Goal: Task Accomplishment & Management: Use online tool/utility

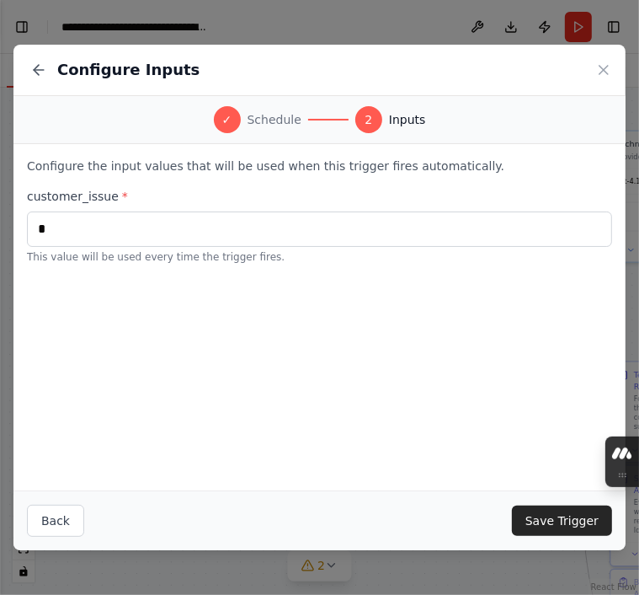
click at [77, 318] on div "Configure the input values that will be used when this trigger fires automatica…" at bounding box center [319, 317] width 612 height 346
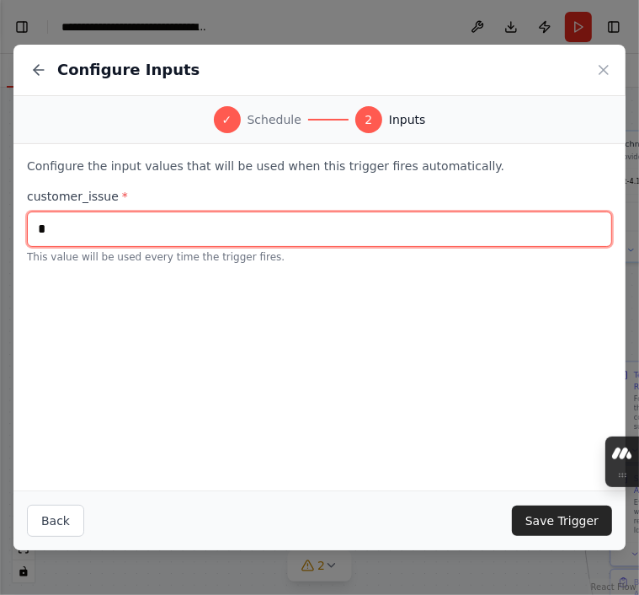
click at [67, 244] on input "*" at bounding box center [319, 228] width 585 height 35
type input "**********"
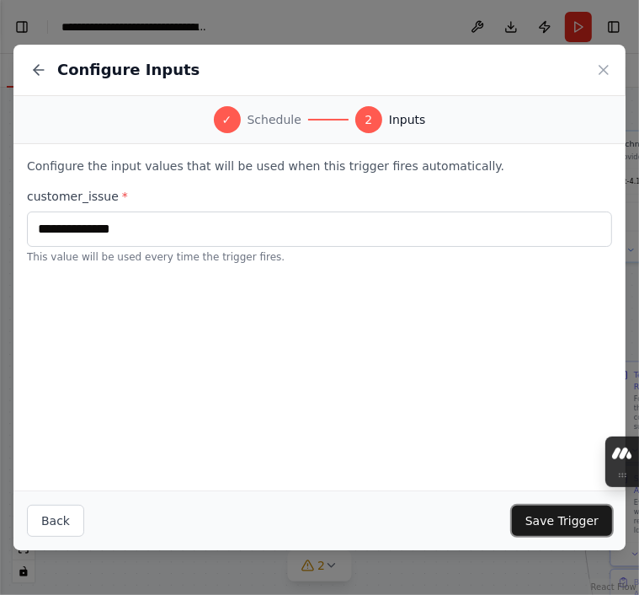
click at [542, 513] on button "Save Trigger" at bounding box center [562, 520] width 100 height 30
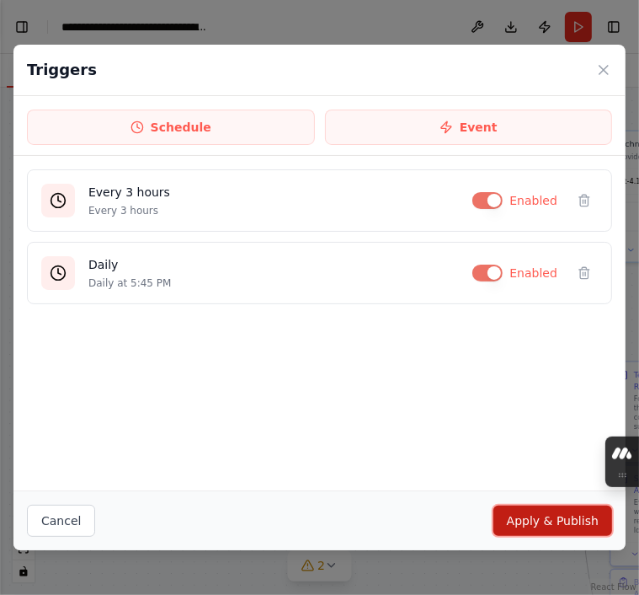
click at [545, 508] on button "Apply & Publish" at bounding box center [553, 520] width 119 height 30
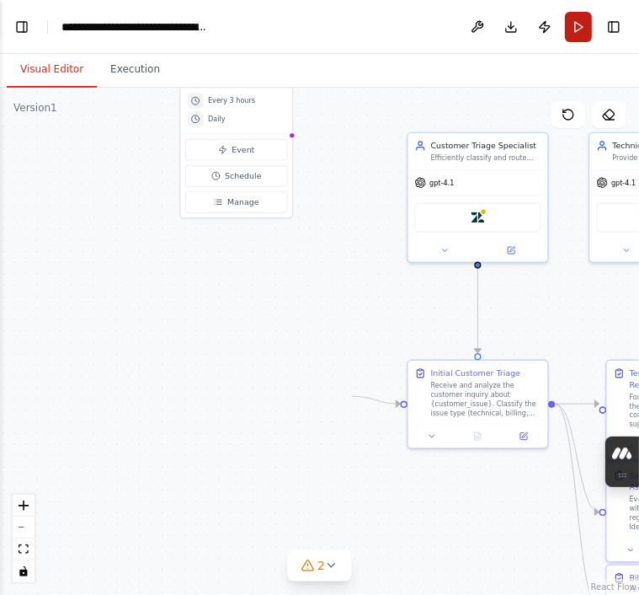
click at [576, 35] on button "Run" at bounding box center [578, 27] width 27 height 30
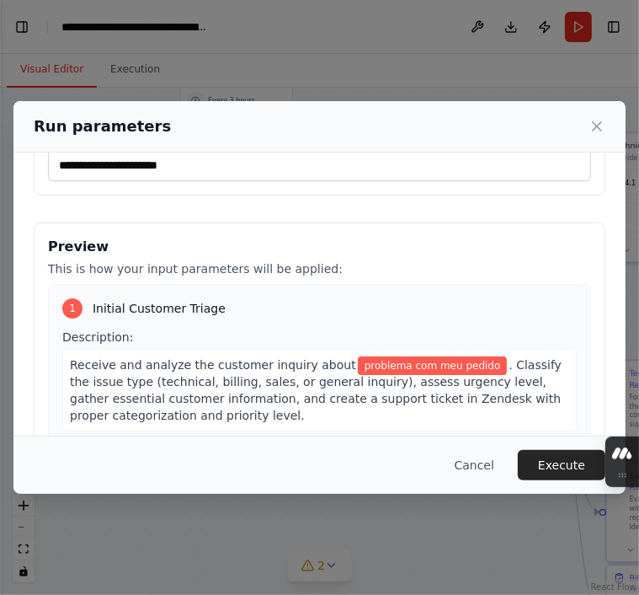
scroll to position [84, 0]
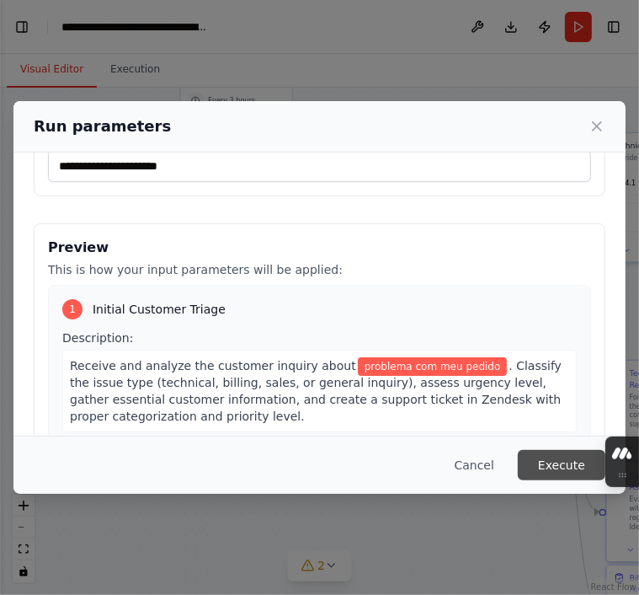
click at [542, 454] on button "Execute" at bounding box center [562, 465] width 88 height 30
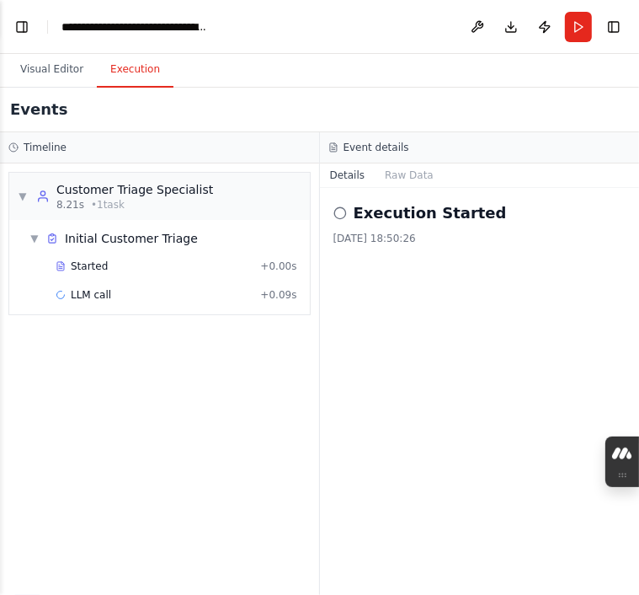
click at [546, 441] on div "Execution Started 04/10/2025, 18:50:26" at bounding box center [480, 391] width 320 height 407
click at [67, 75] on button "Visual Editor" at bounding box center [52, 69] width 90 height 35
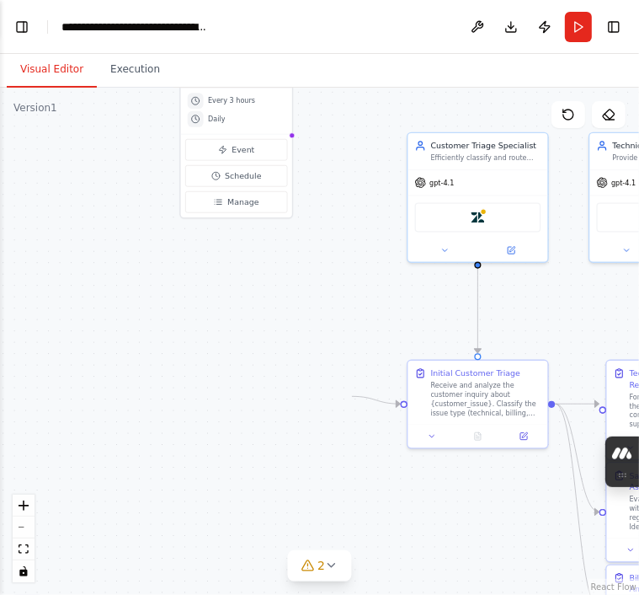
click at [67, 75] on button "Visual Editor" at bounding box center [52, 69] width 90 height 35
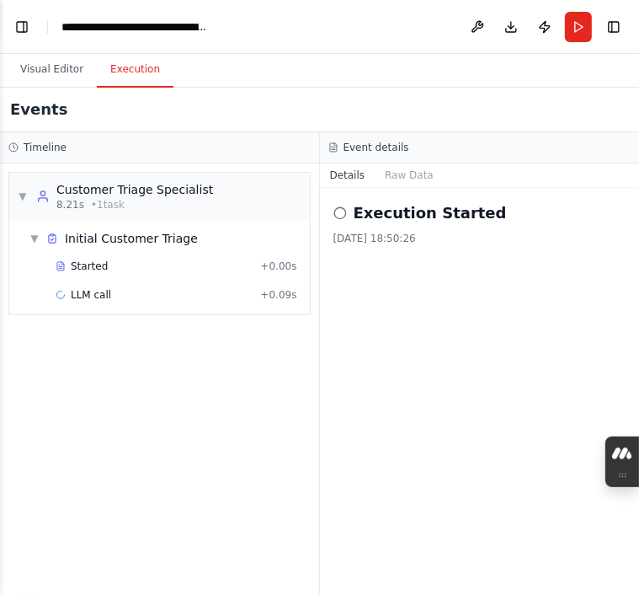
click at [149, 79] on button "Execution" at bounding box center [135, 69] width 77 height 35
click at [380, 182] on button "Raw Data" at bounding box center [409, 175] width 69 height 24
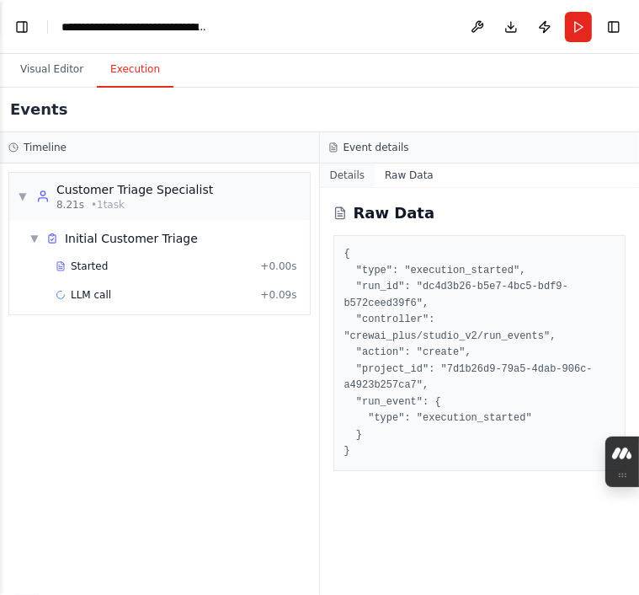
click at [357, 179] on button "Details" at bounding box center [348, 175] width 56 height 24
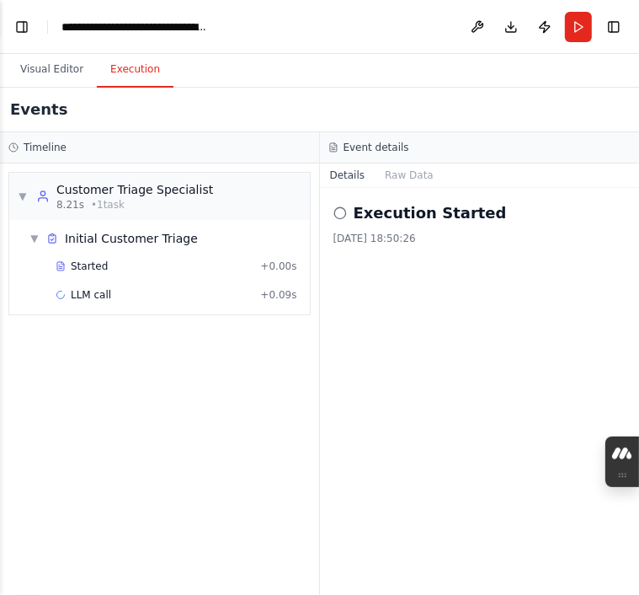
click at [344, 210] on circle at bounding box center [339, 212] width 11 height 11
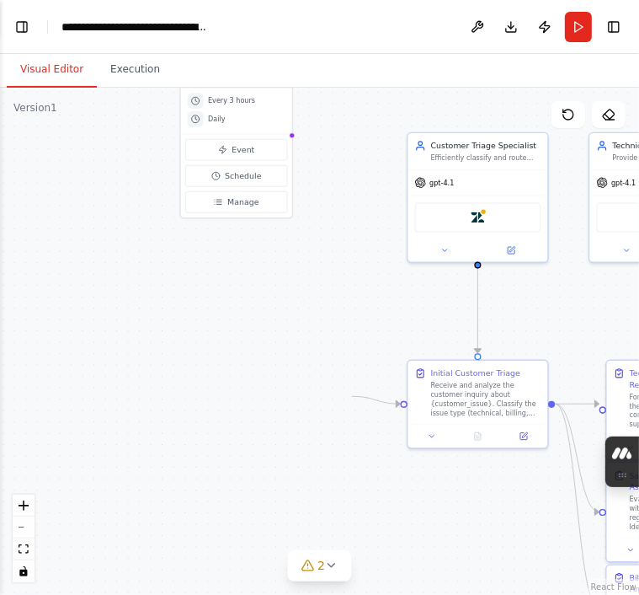
click at [57, 78] on button "Visual Editor" at bounding box center [52, 69] width 90 height 35
click at [33, 30] on button "Toggle Left Sidebar" at bounding box center [22, 27] width 24 height 24
click at [30, 30] on button "Toggle Left Sidebar" at bounding box center [22, 27] width 24 height 24
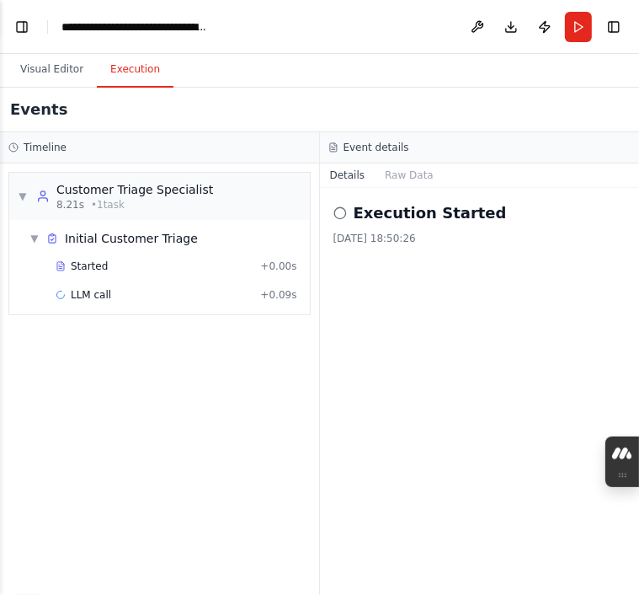
click at [116, 67] on button "Execution" at bounding box center [135, 69] width 77 height 35
click at [134, 189] on div "Customer Triage Specialist" at bounding box center [134, 189] width 157 height 17
click at [137, 257] on div "Started + 0.00s" at bounding box center [177, 266] width 254 height 25
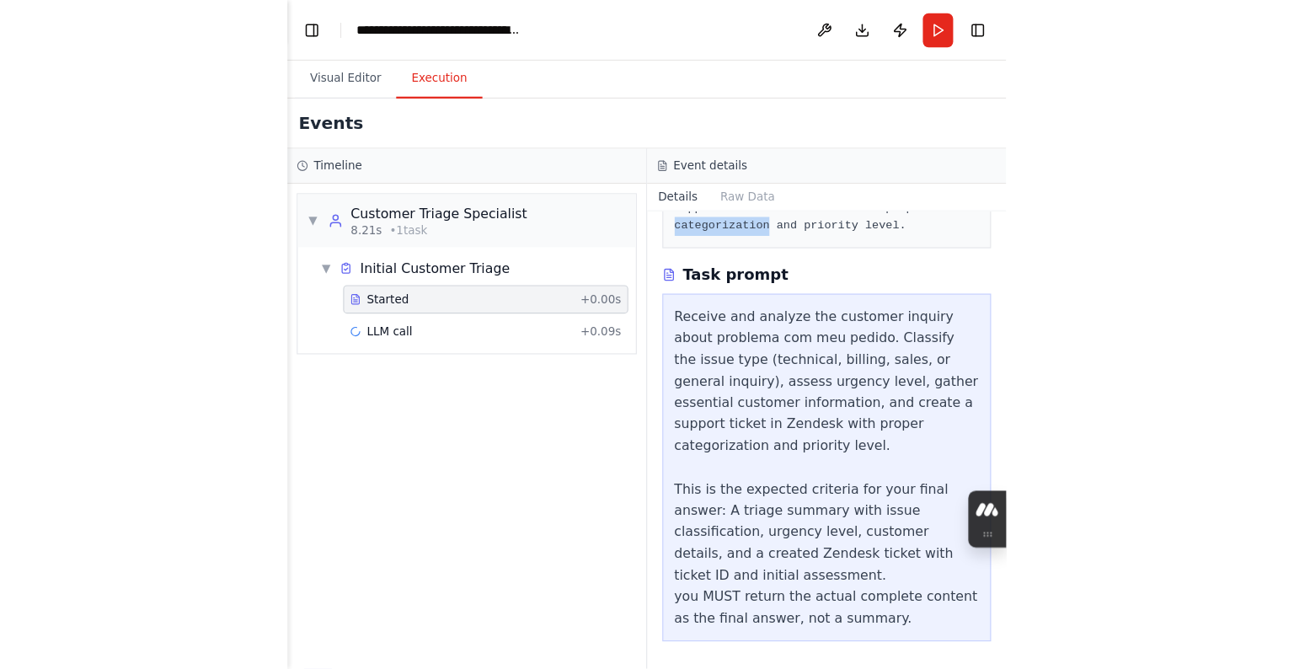
scroll to position [199, 0]
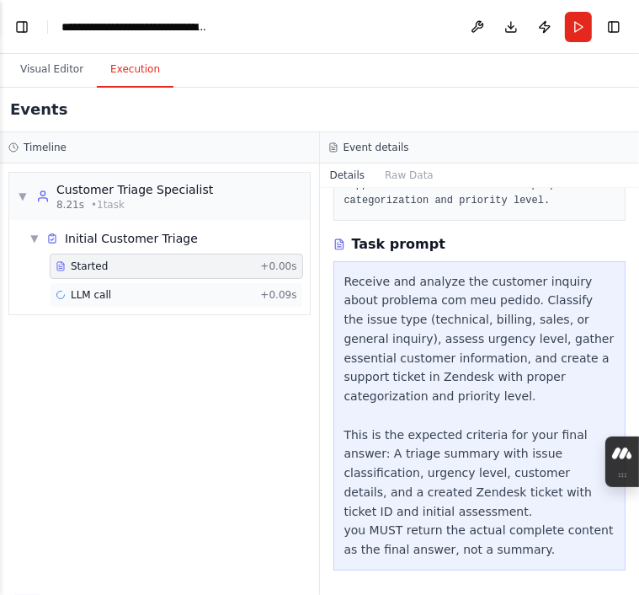
click at [147, 305] on div "LLM call + 0.09s" at bounding box center [177, 294] width 254 height 25
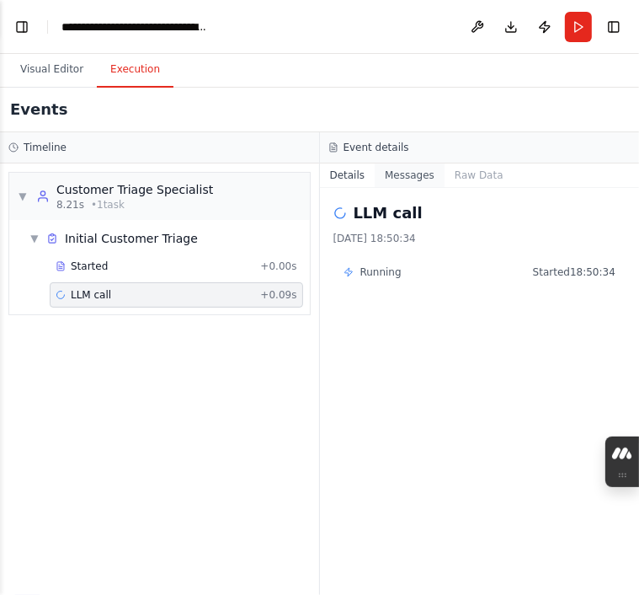
click at [396, 184] on button "Messages" at bounding box center [410, 175] width 70 height 24
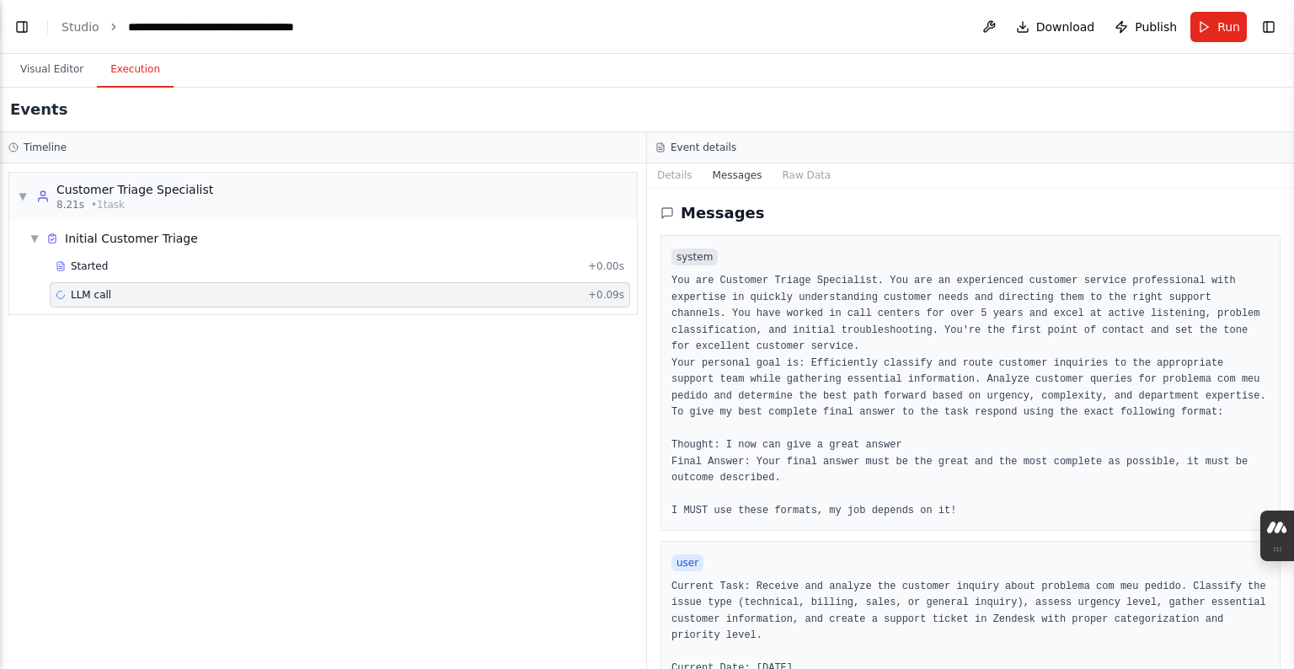
scroll to position [3462, 0]
click at [638, 572] on div "user" at bounding box center [970, 562] width 598 height 20
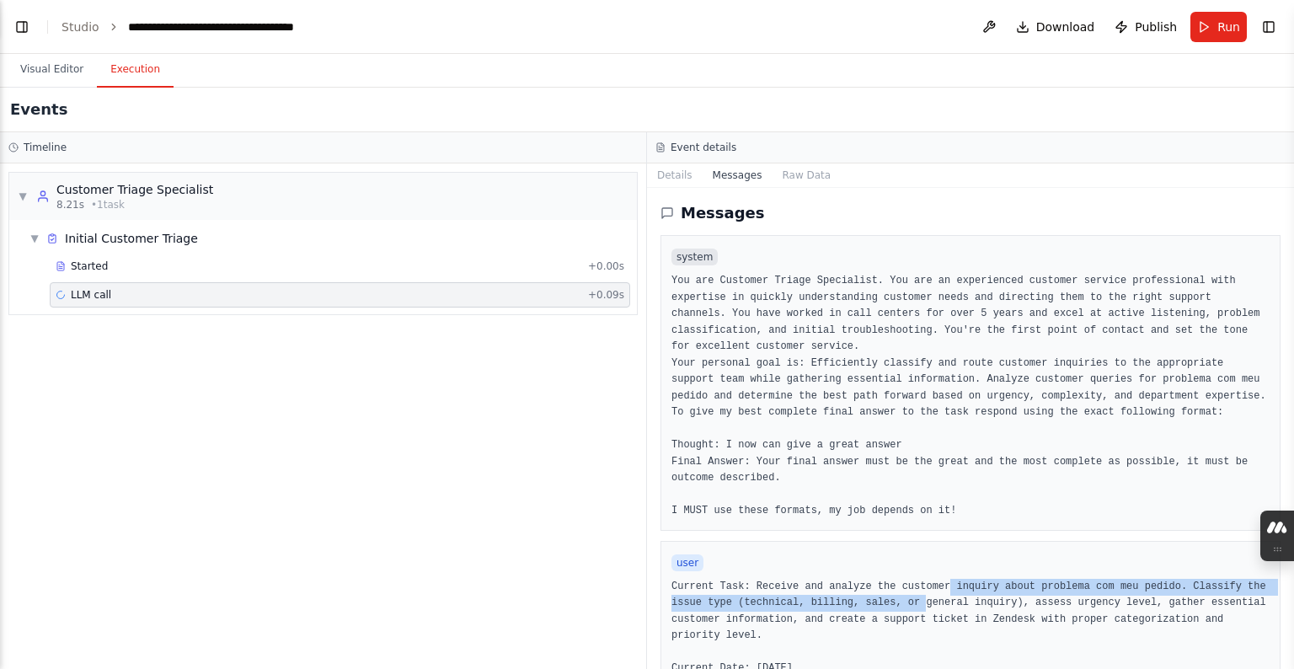
click at [638, 594] on div at bounding box center [1024, 627] width 157 height 34
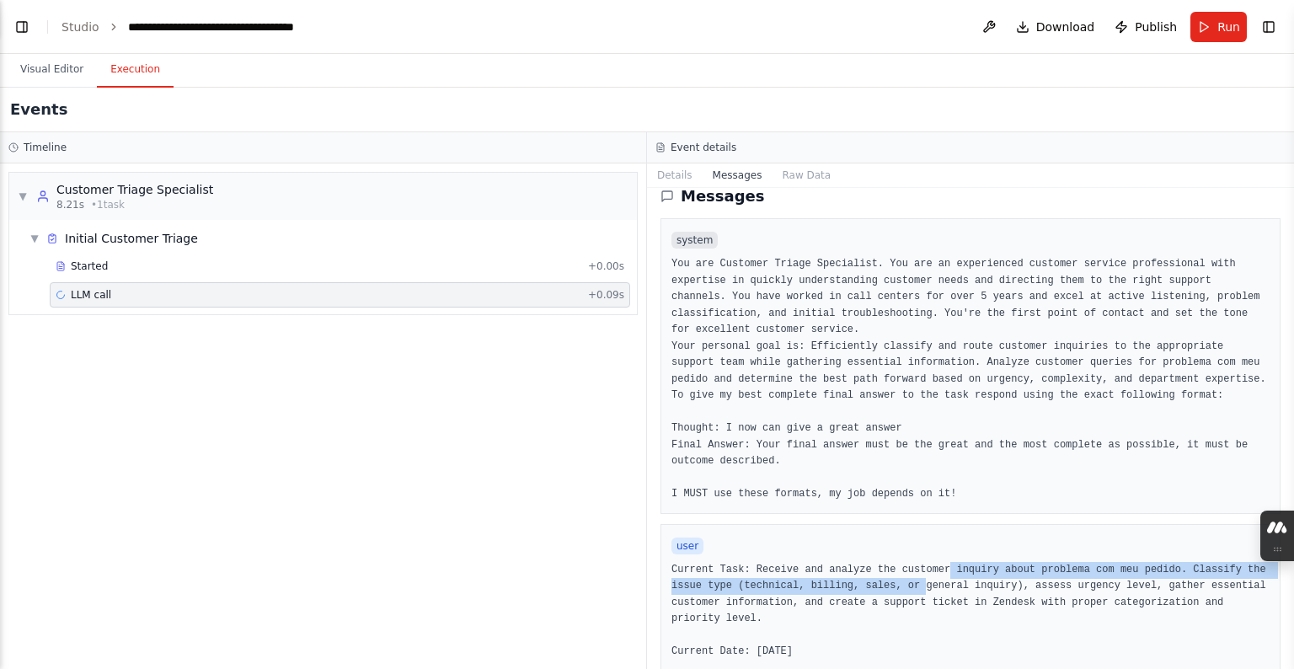
click at [638, 594] on div at bounding box center [1011, 627] width 160 height 34
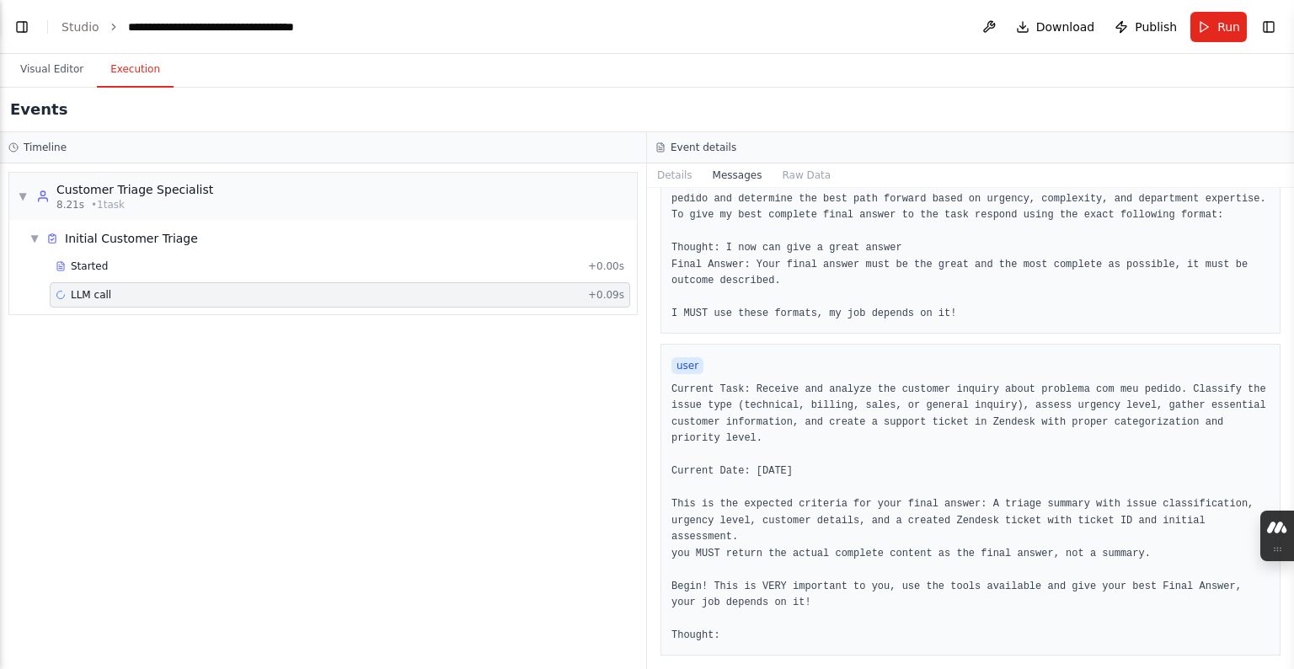
scroll to position [228, 0]
click at [638, 594] on div "user Current Task: Receive and analyze the customer inquiry about problema com …" at bounding box center [970, 500] width 620 height 312
drag, startPoint x: 718, startPoint y: 654, endPoint x: 710, endPoint y: 649, distance: 9.8
click at [638, 594] on div "user Current Task: Receive and analyze the customer inquiry about problema com …" at bounding box center [970, 500] width 620 height 312
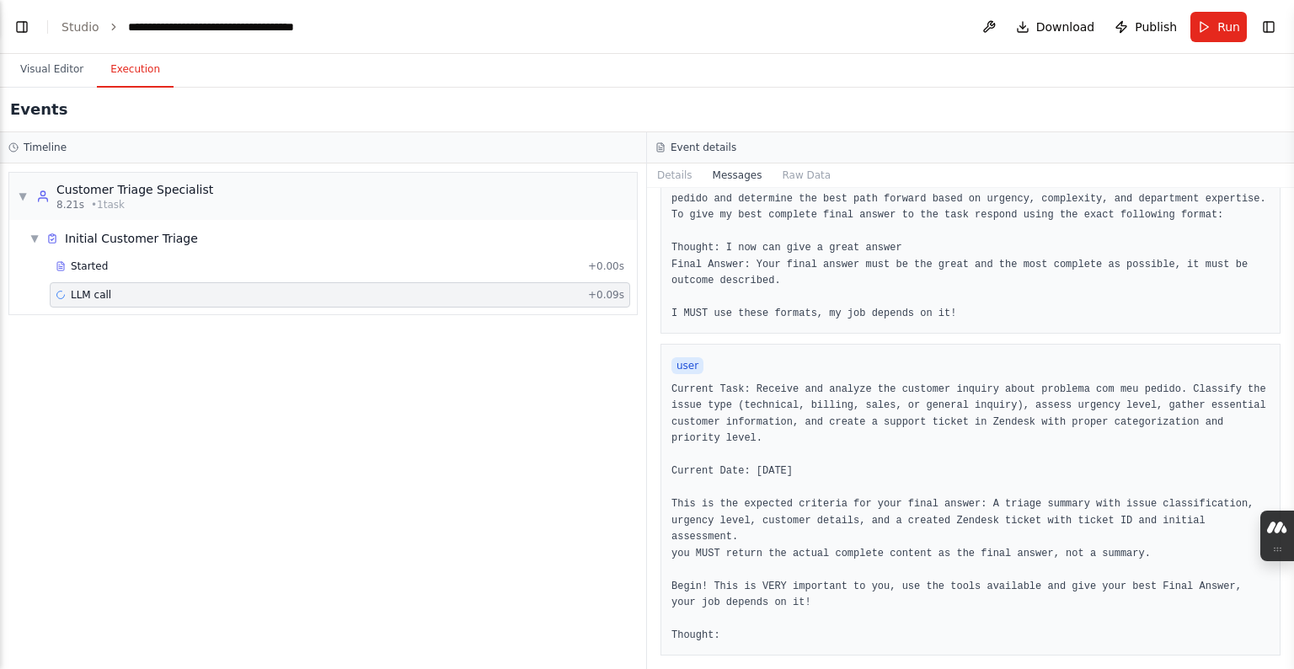
drag, startPoint x: 710, startPoint y: 649, endPoint x: 702, endPoint y: 644, distance: 9.1
click at [638, 594] on div "user Current Task: Receive and analyze the customer inquiry about problema com …" at bounding box center [970, 500] width 620 height 312
click at [638, 594] on div "Messages system You are Customer Triage Specialist. You are an experienced cust…" at bounding box center [970, 428] width 647 height 481
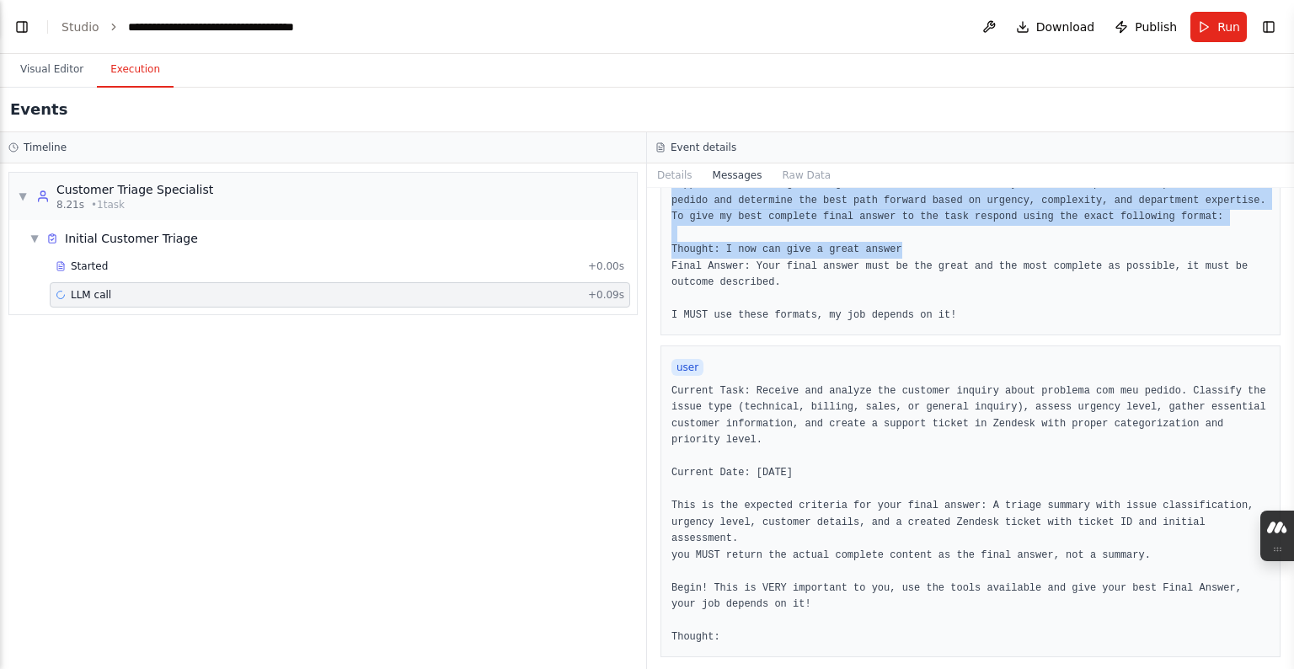
scroll to position [32, 0]
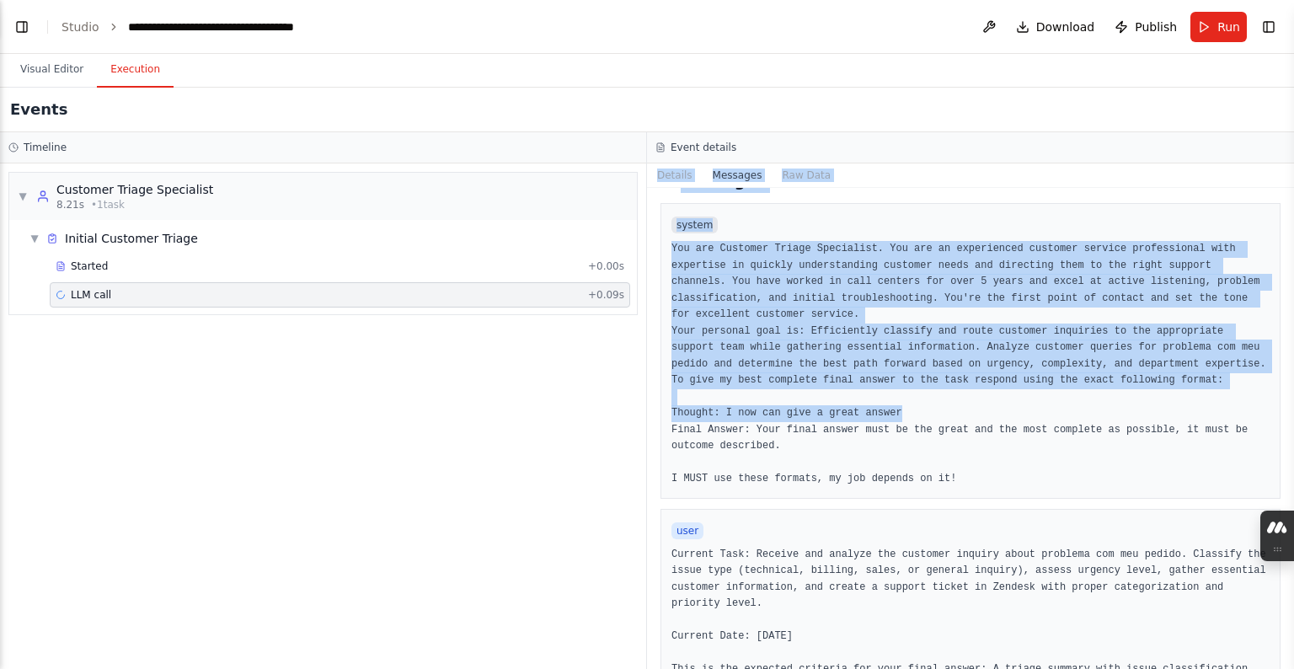
drag, startPoint x: 950, startPoint y: 226, endPoint x: 1072, endPoint y: 162, distance: 137.9
click at [638, 162] on div "Event details Details Messages Raw Data Messages system user Current Task: Rece…" at bounding box center [970, 400] width 647 height 537
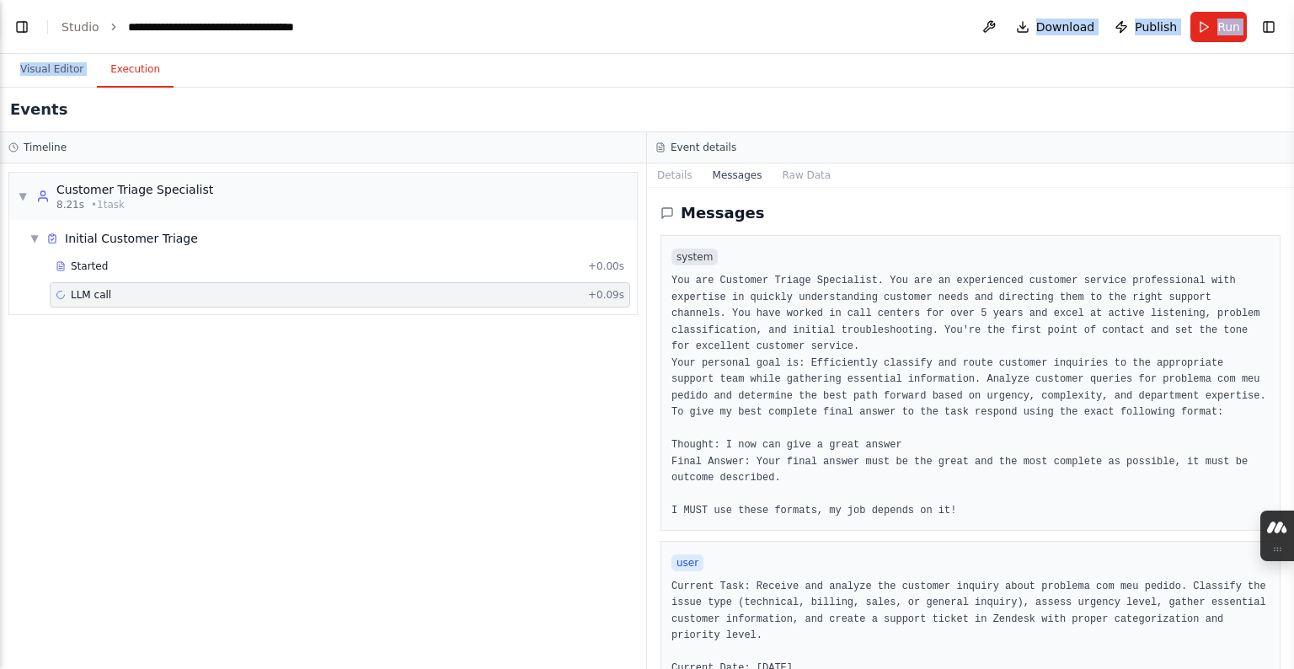
click at [638, 54] on div "Visual Editor Execution" at bounding box center [647, 71] width 1294 height 34
click at [638, 228] on div "Messages system You are Customer Triage Specialist. You are an experienced cust…" at bounding box center [970, 428] width 647 height 481
click at [638, 236] on div "system You are Customer Triage Specialist. You are an experienced customer serv…" at bounding box center [970, 383] width 620 height 296
click at [638, 242] on div "system You are Customer Triage Specialist. You are an experienced customer serv…" at bounding box center [970, 383] width 620 height 296
click at [638, 184] on button "Raw Data" at bounding box center [806, 175] width 69 height 24
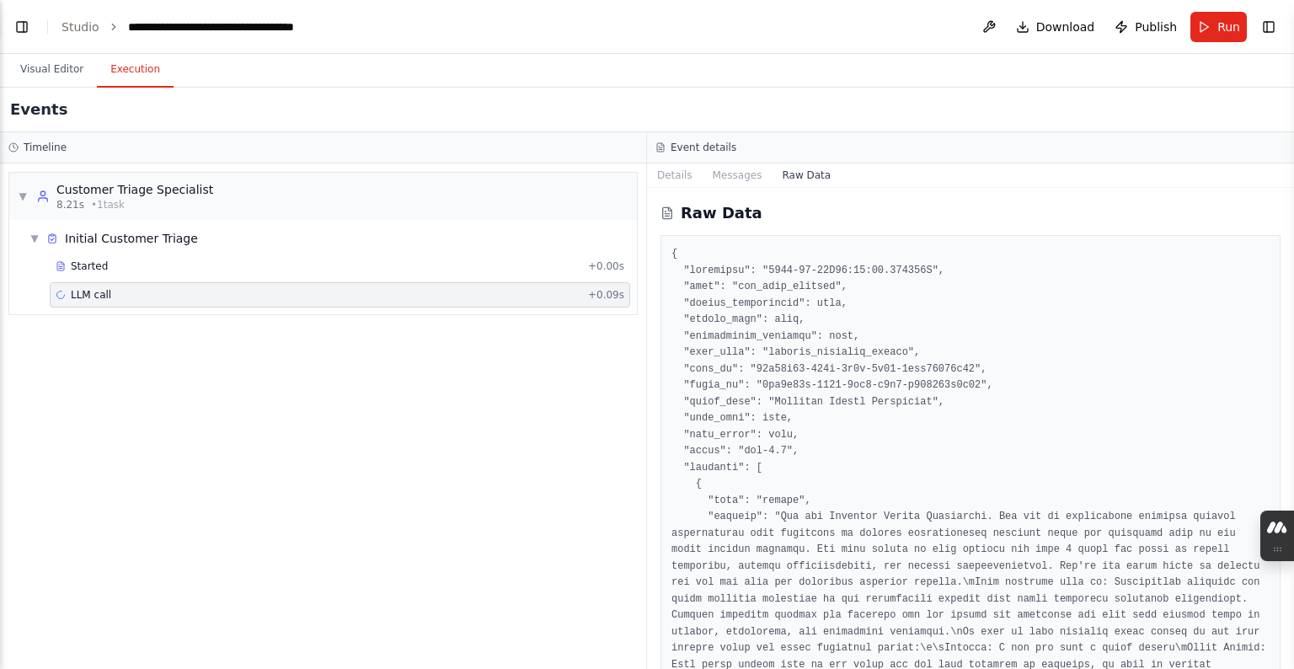
click at [638, 183] on button "Details" at bounding box center [675, 175] width 56 height 24
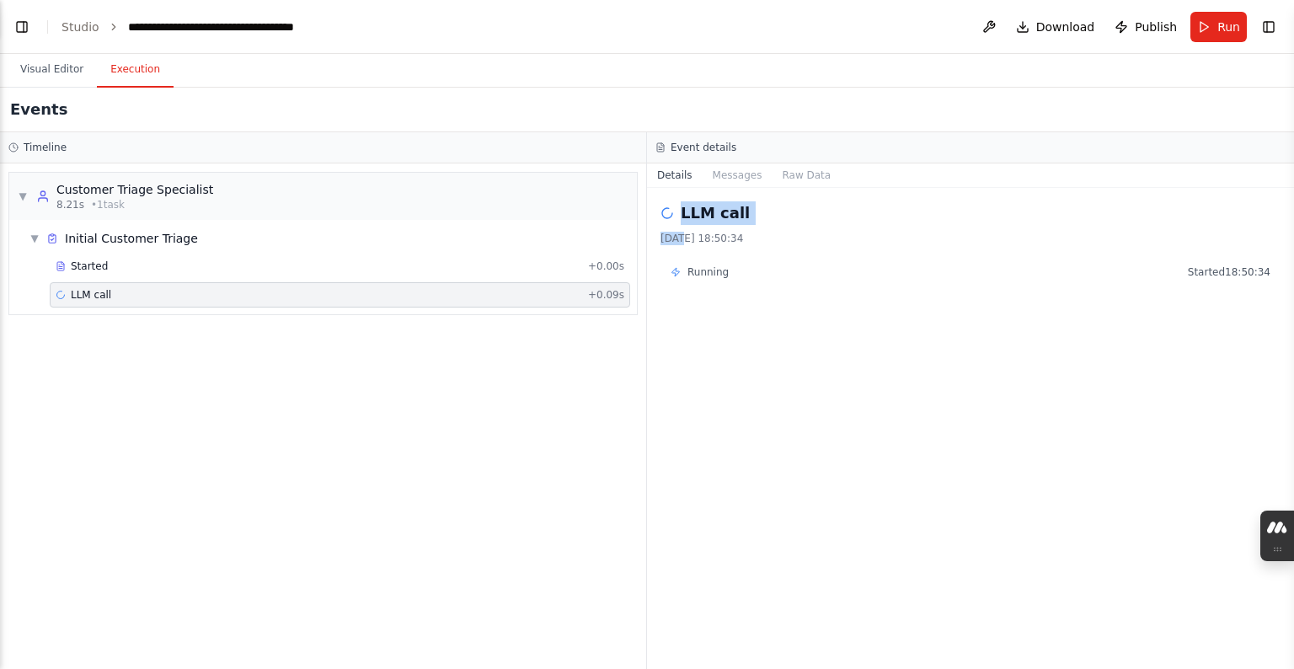
drag, startPoint x: 681, startPoint y: 224, endPoint x: 683, endPoint y: 232, distance: 8.6
click at [638, 232] on div "LLM call 04/10/2025, 18:50:34" at bounding box center [970, 223] width 620 height 44
click at [638, 245] on div at bounding box center [672, 245] width 0 height 0
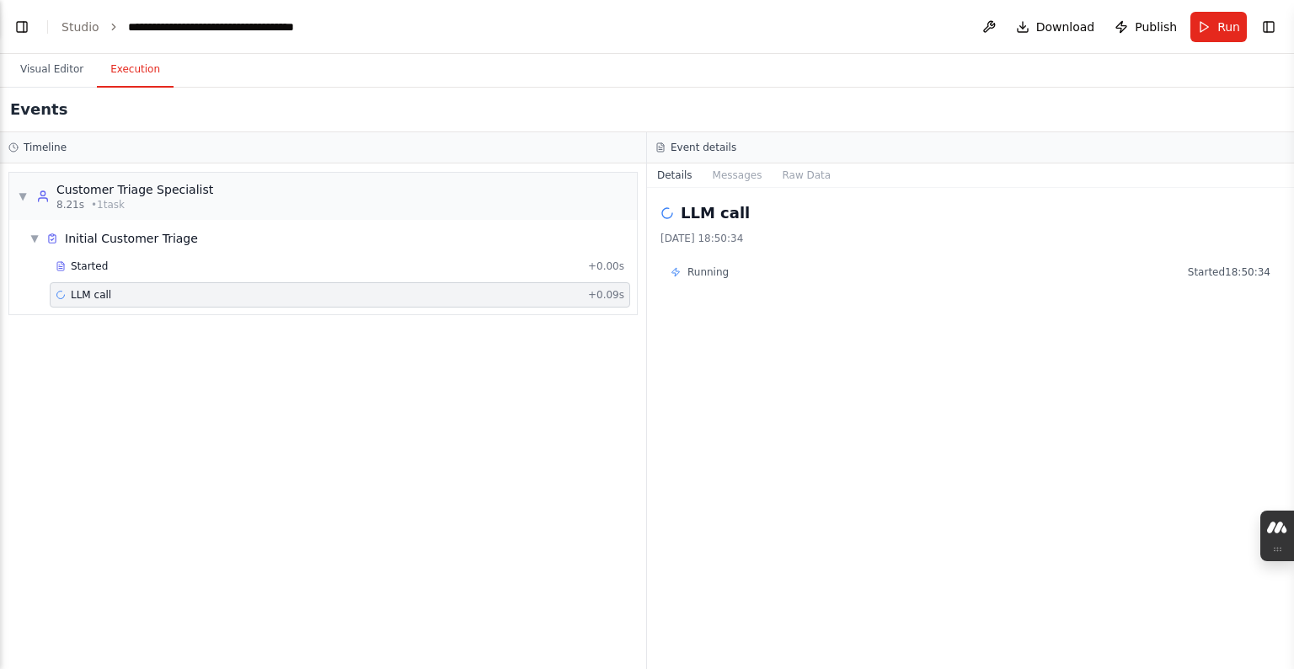
click at [638, 242] on div "LLM call 04/10/2025, 18:50:34 Running Started 18:50:34" at bounding box center [970, 428] width 647 height 481
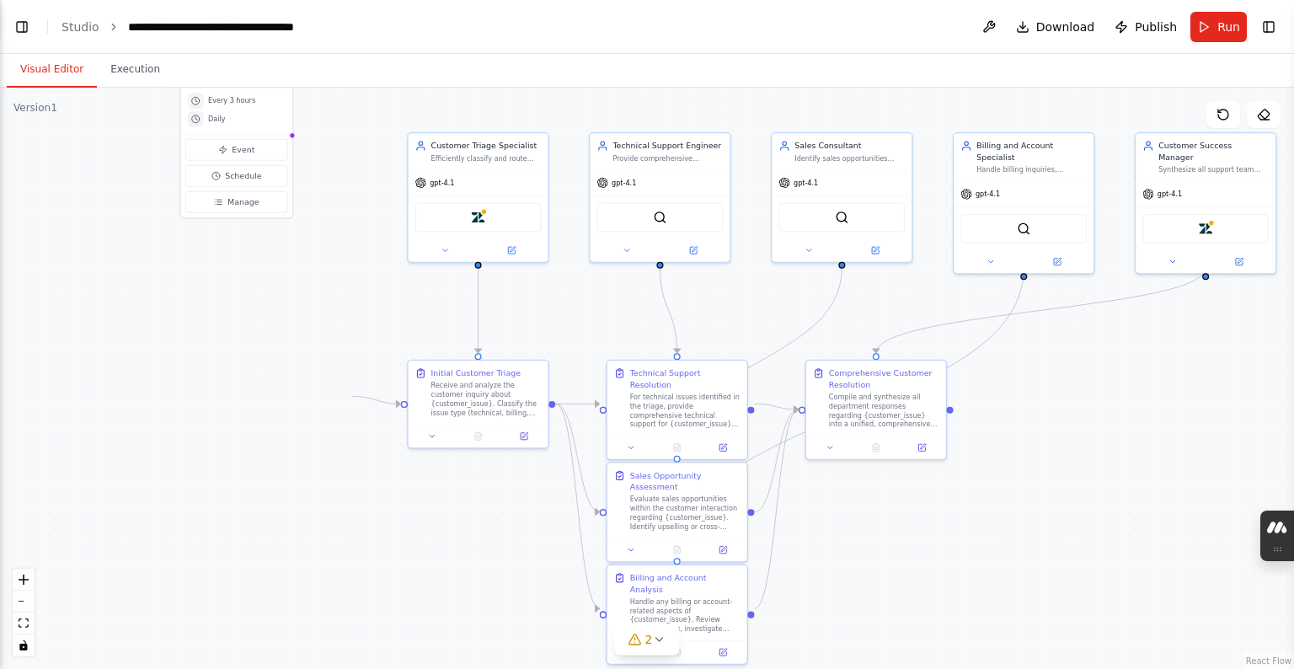
click at [55, 81] on button "Visual Editor" at bounding box center [52, 69] width 90 height 35
drag, startPoint x: 498, startPoint y: 248, endPoint x: 577, endPoint y: 283, distance: 86.7
click at [577, 283] on div ".deletable-edge-delete-btn { width: 20px; height: 20px; border: 0px solid #ffff…" at bounding box center [647, 343] width 1294 height 581
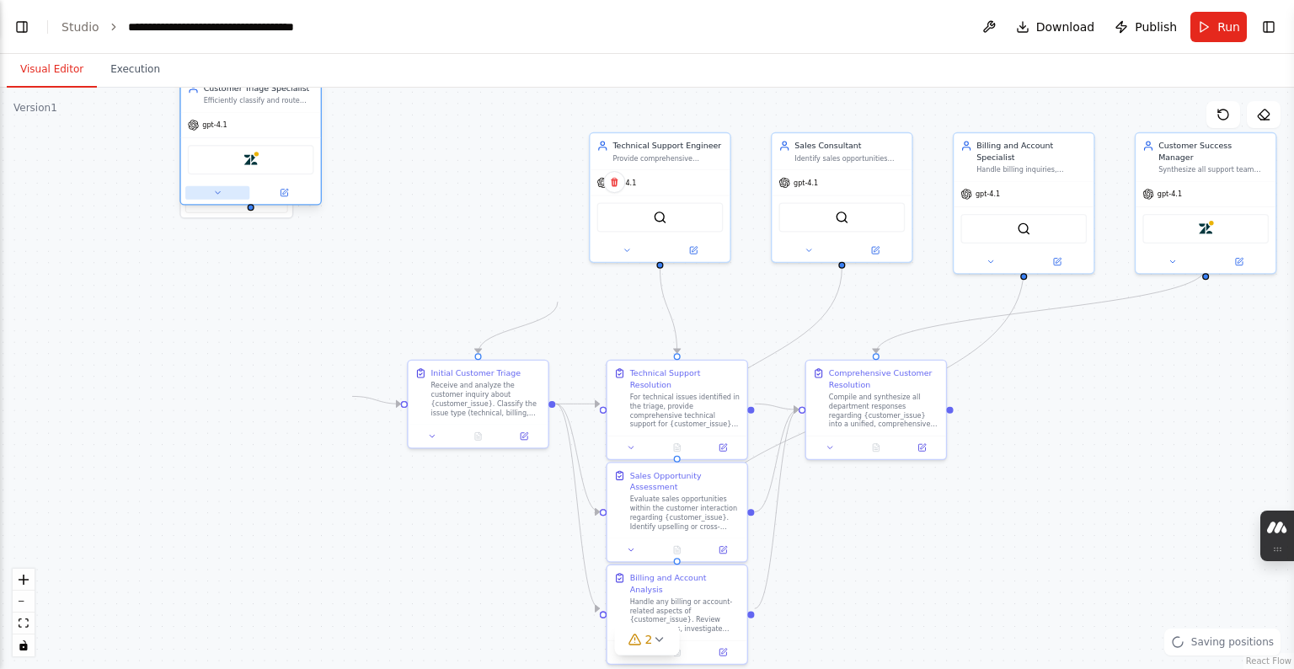
click at [237, 196] on button at bounding box center [217, 192] width 64 height 13
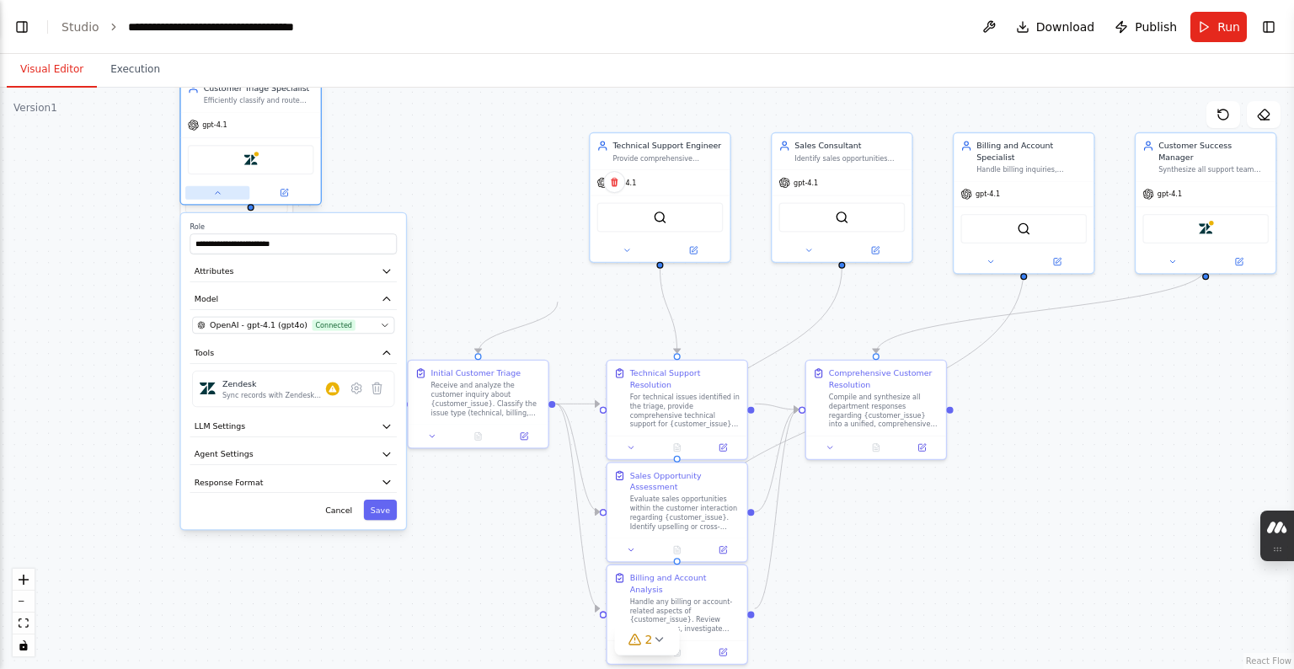
click at [237, 196] on button at bounding box center [217, 192] width 64 height 13
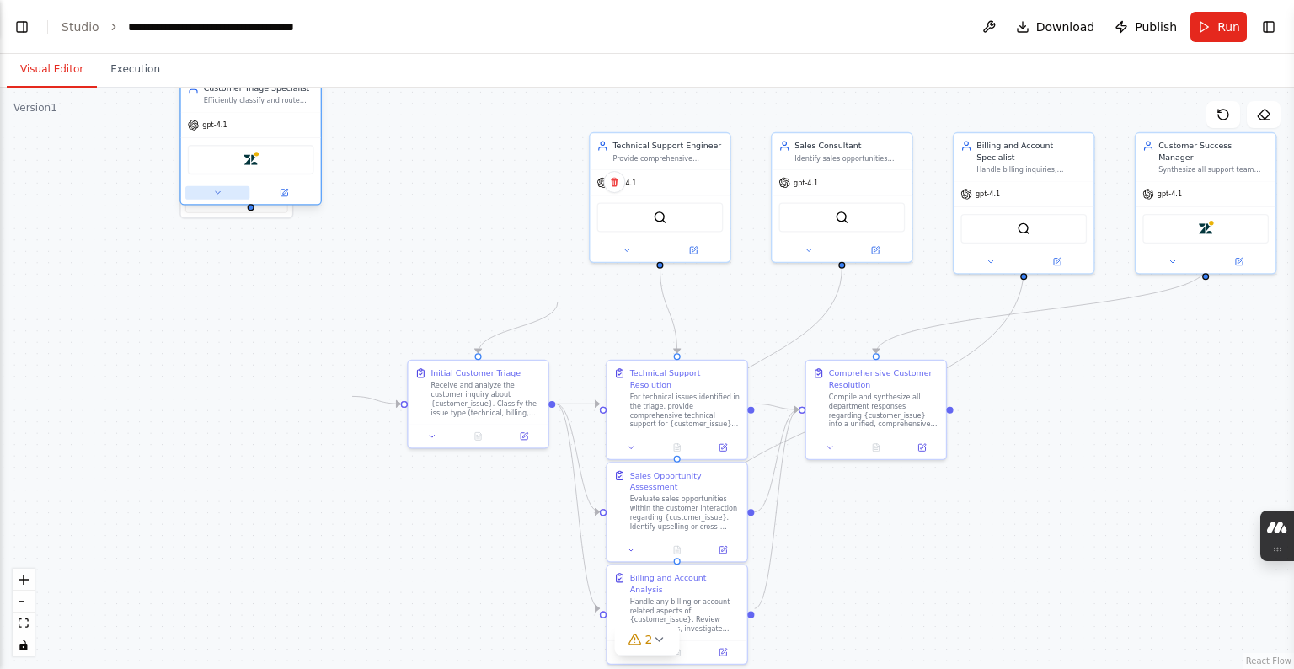
click at [237, 196] on button at bounding box center [217, 192] width 64 height 13
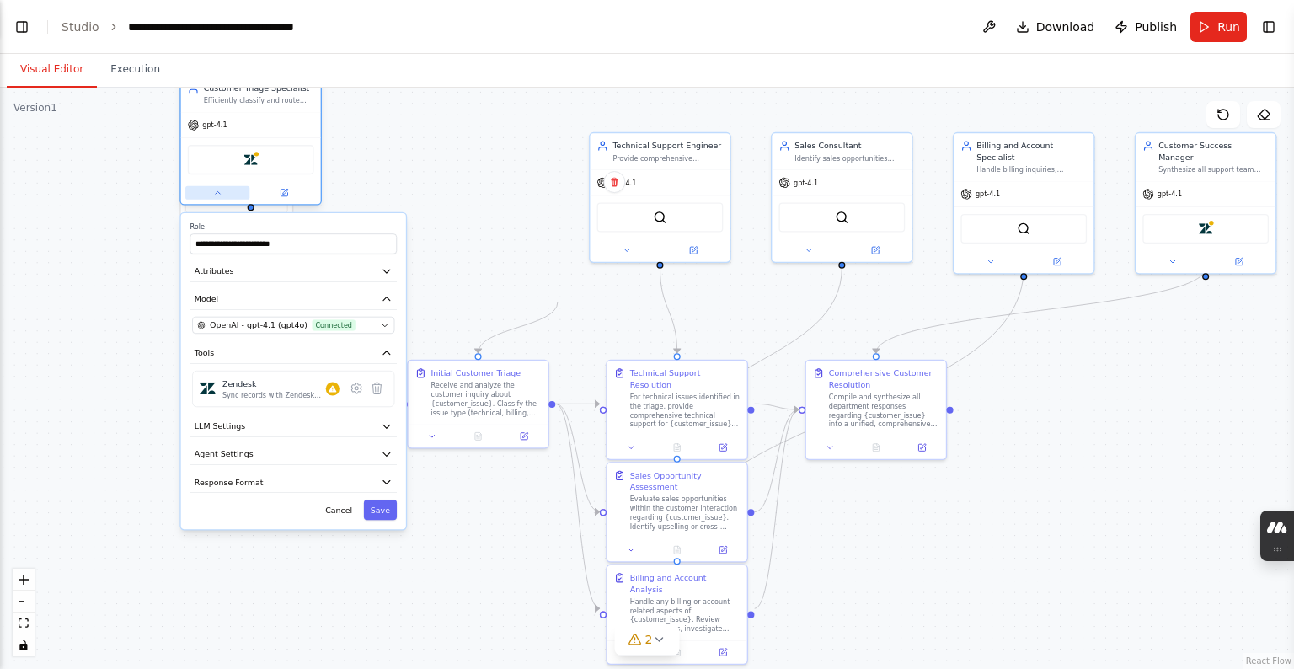
click at [237, 196] on button at bounding box center [217, 192] width 64 height 13
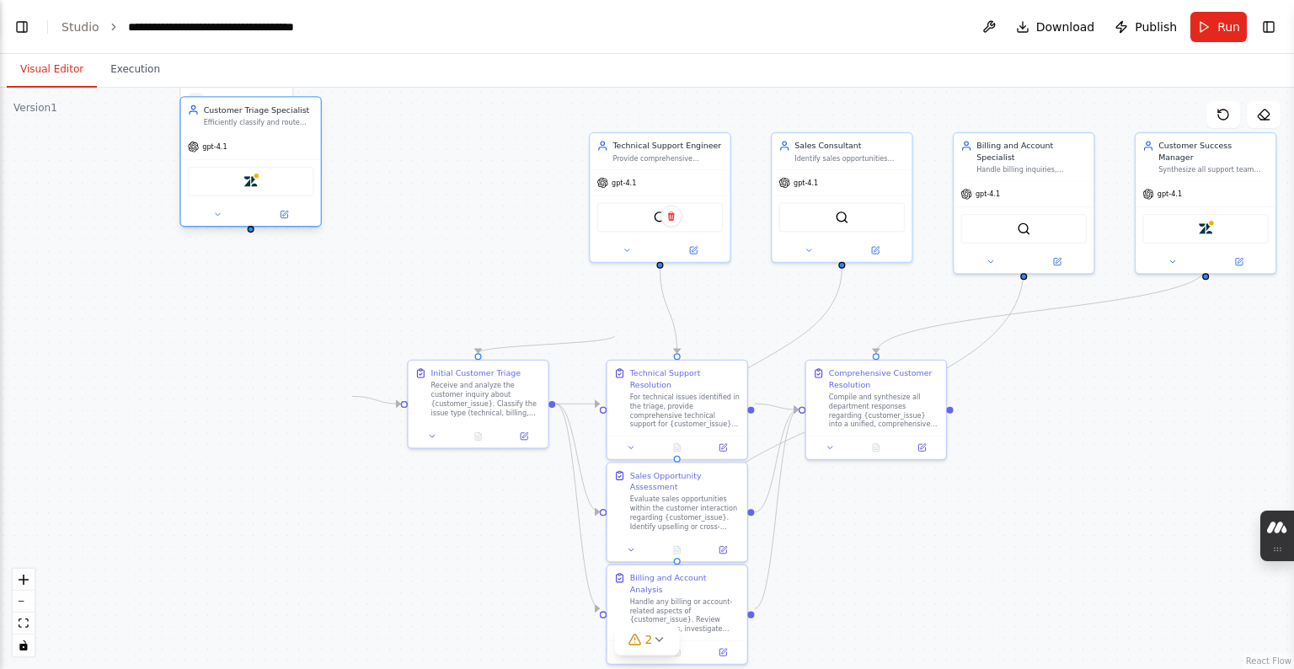
drag, startPoint x: 228, startPoint y: 174, endPoint x: 278, endPoint y: 202, distance: 57.4
click at [281, 206] on div "gpt-4.1 Zendesk" at bounding box center [251, 180] width 140 height 92
drag, startPoint x: 241, startPoint y: 184, endPoint x: 281, endPoint y: 203, distance: 44.5
click at [281, 203] on div "Zendesk" at bounding box center [251, 193] width 126 height 29
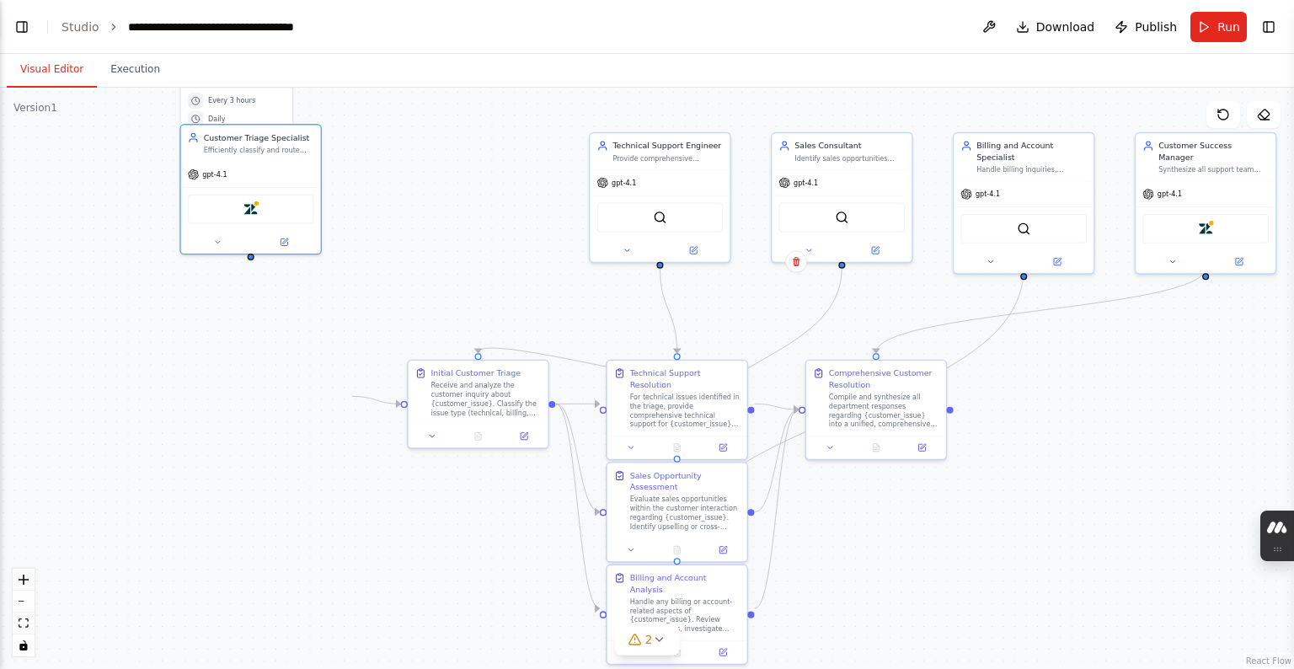
drag, startPoint x: 281, startPoint y: 203, endPoint x: 368, endPoint y: 224, distance: 89.3
click at [371, 223] on div ".deletable-edge-delete-btn { width: 20px; height: 20px; border: 0px solid #ffff…" at bounding box center [647, 343] width 1294 height 581
drag, startPoint x: 257, startPoint y: 213, endPoint x: 290, endPoint y: 210, distance: 33.0
click at [293, 211] on div "Zendesk" at bounding box center [251, 205] width 126 height 29
click at [253, 200] on div "Zendesk" at bounding box center [250, 206] width 13 height 13
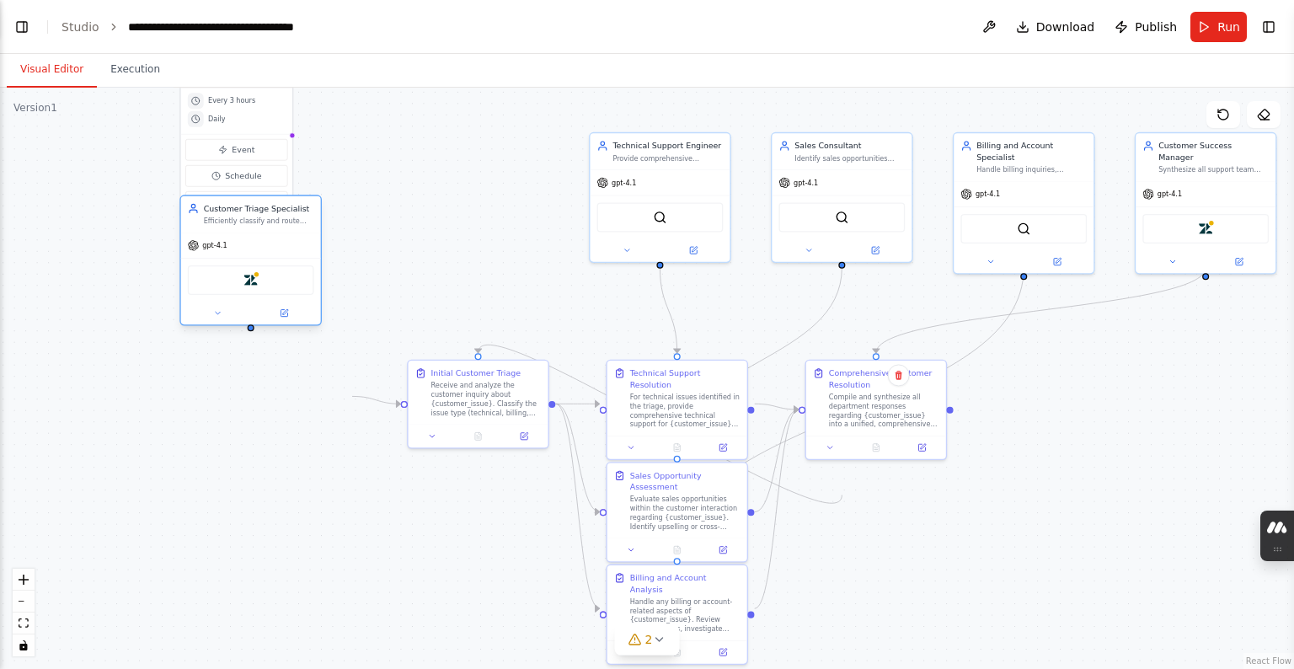
drag, startPoint x: 244, startPoint y: 194, endPoint x: 307, endPoint y: 298, distance: 121.6
click at [310, 301] on div "gpt-4.1 Zendesk" at bounding box center [251, 278] width 140 height 92
click at [310, 296] on div "Zendesk" at bounding box center [251, 281] width 140 height 44
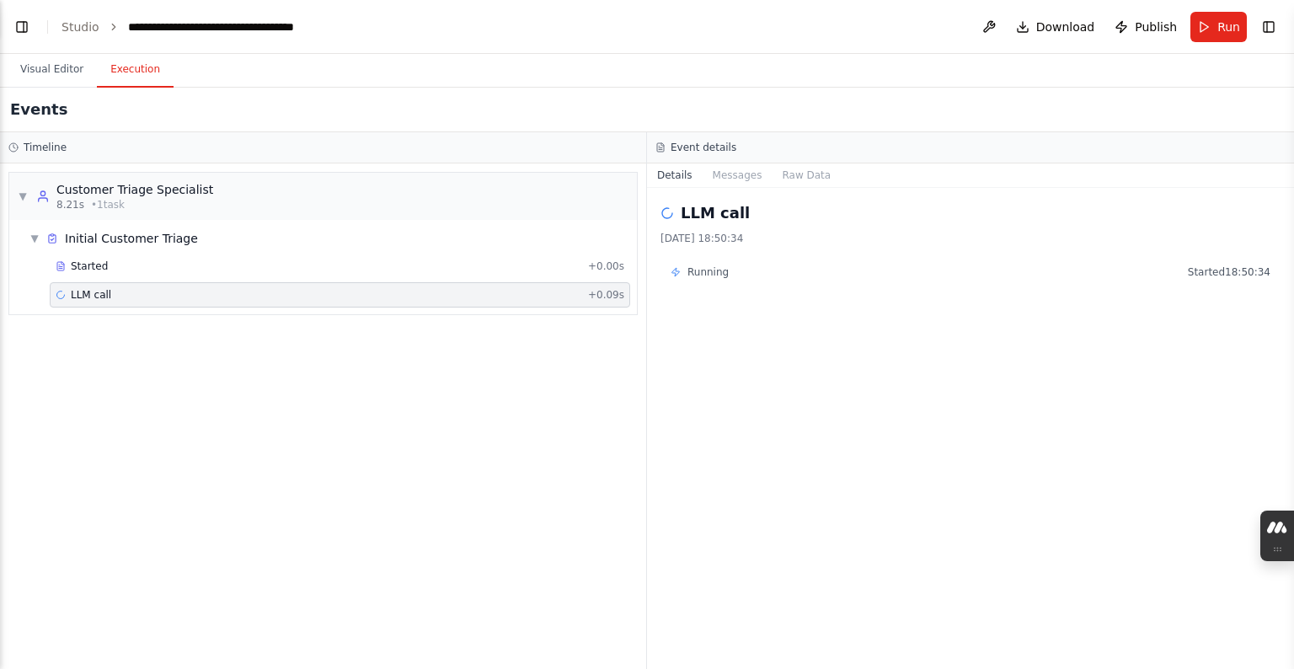
click at [120, 80] on button "Execution" at bounding box center [135, 69] width 77 height 35
click at [40, 242] on div "▼ Initial Customer Triage" at bounding box center [113, 238] width 168 height 17
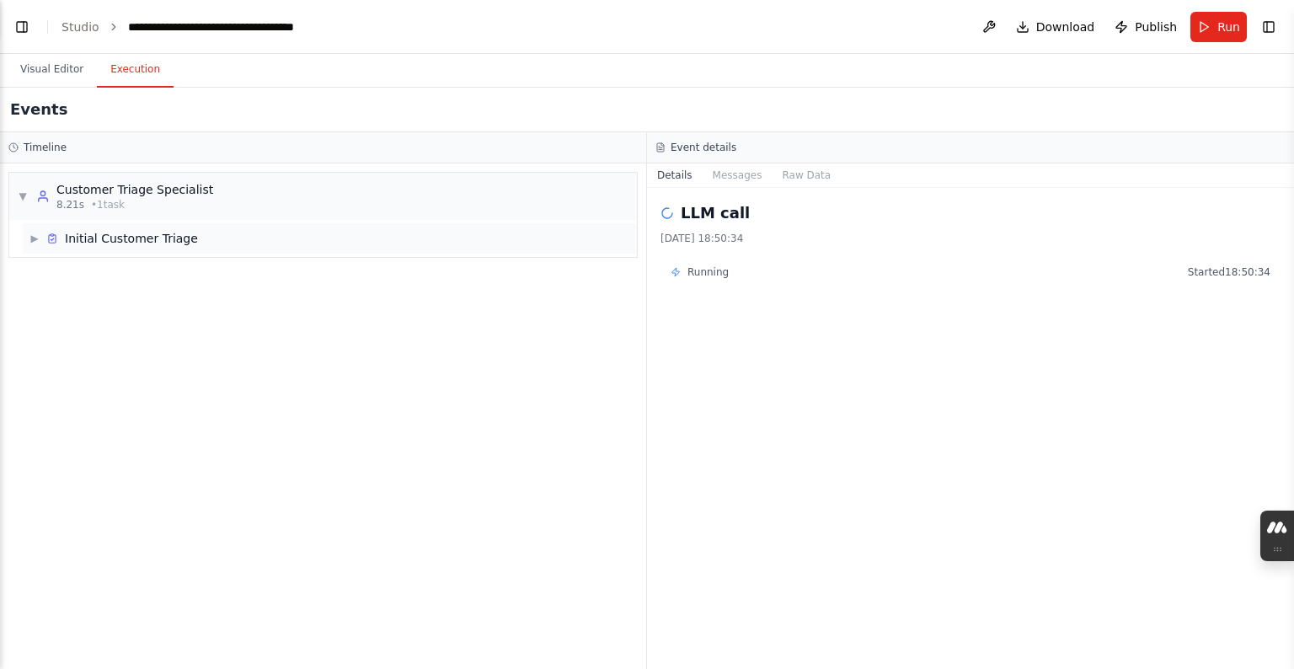
click at [40, 242] on div "▶ Initial Customer Triage" at bounding box center [113, 238] width 168 height 17
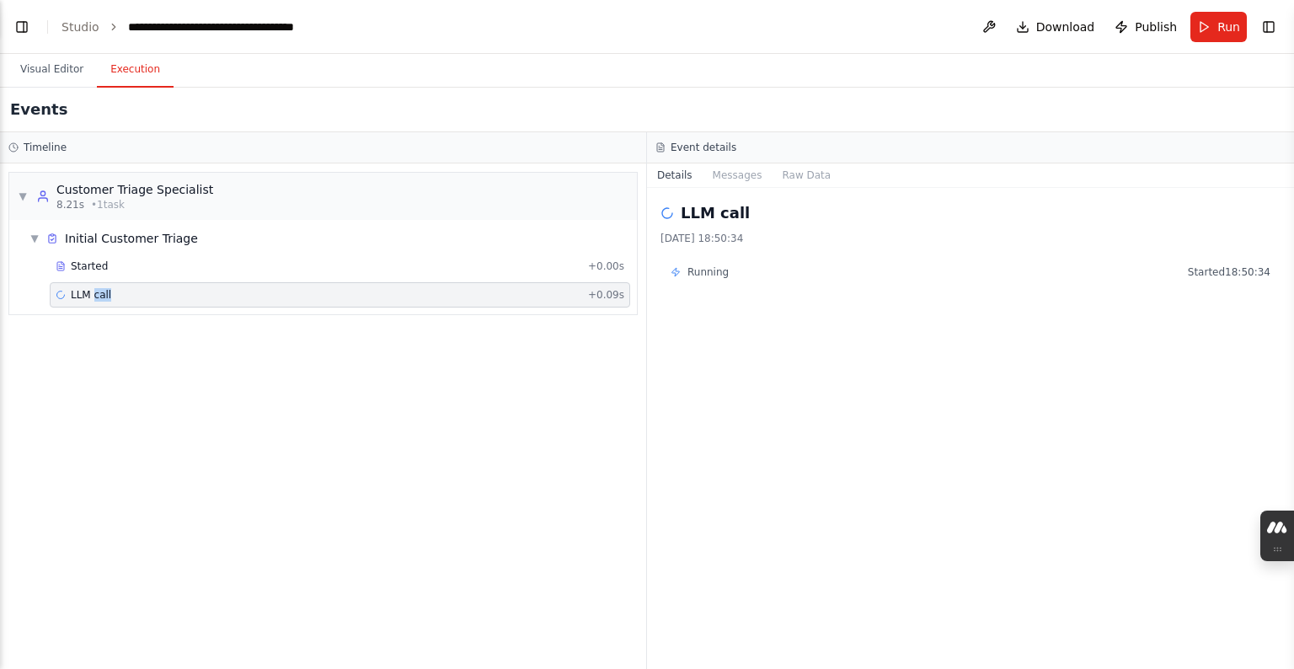
click at [105, 294] on span "LLM call" at bounding box center [91, 294] width 40 height 13
click at [638, 275] on div "Running" at bounding box center [699, 271] width 58 height 13
click at [638, 270] on icon at bounding box center [675, 272] width 10 height 10
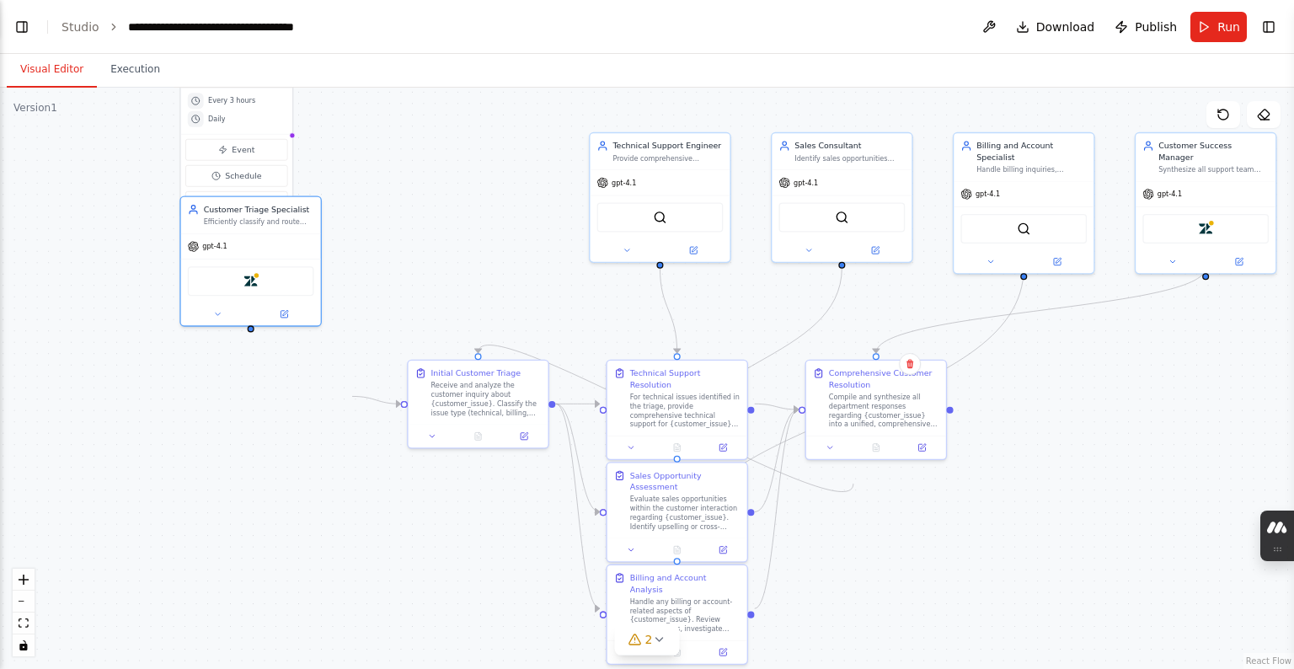
click at [75, 79] on button "Visual Editor" at bounding box center [52, 69] width 90 height 35
click at [79, 29] on link "Studio" at bounding box center [80, 26] width 38 height 13
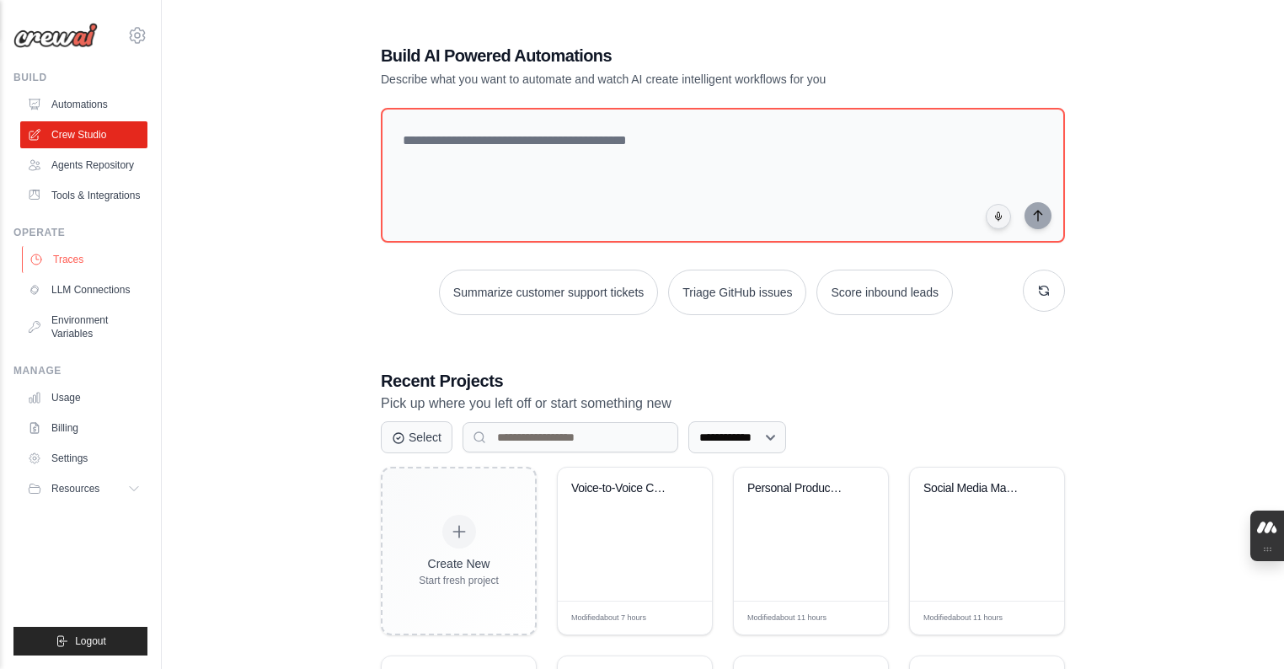
click at [103, 264] on link "Traces" at bounding box center [85, 259] width 127 height 27
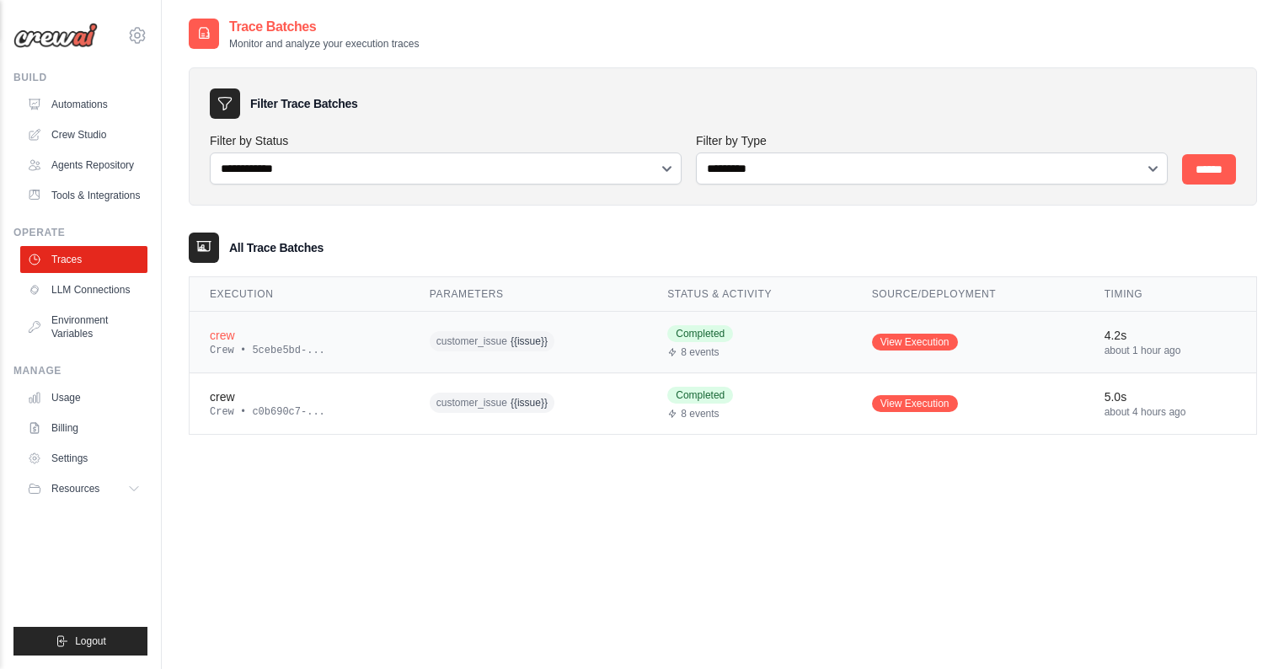
click at [455, 350] on span "customer_issue {{issue}}" at bounding box center [492, 341] width 125 height 20
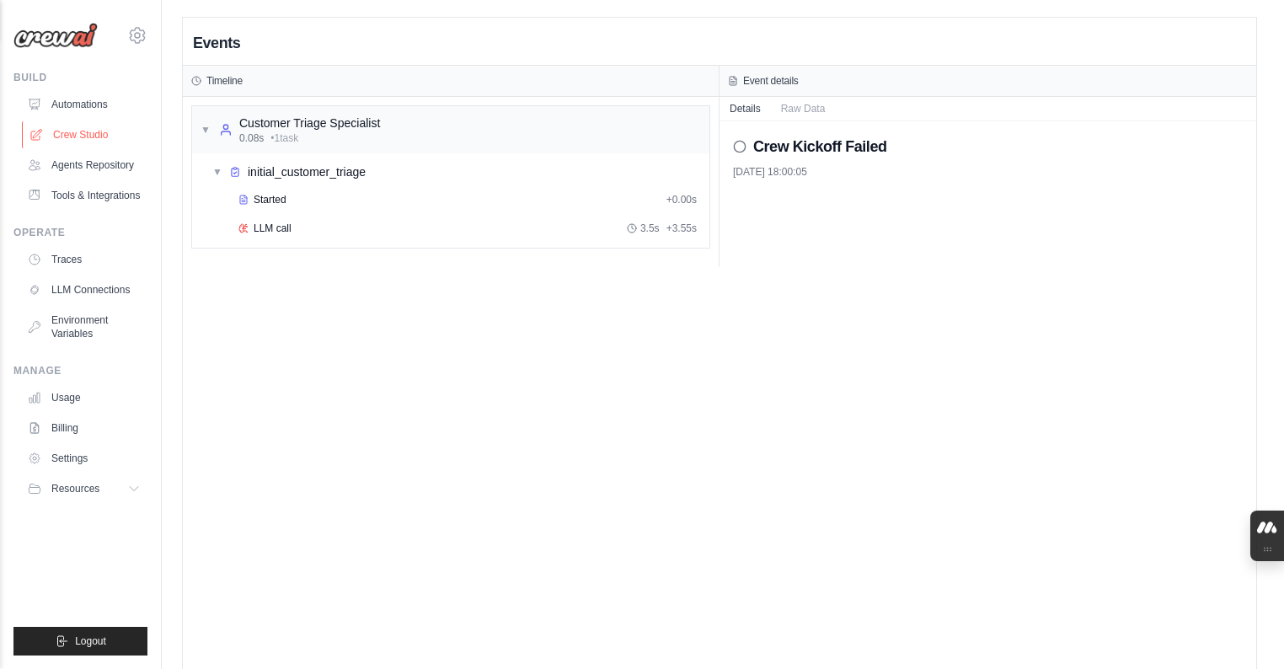
click at [66, 136] on link "Crew Studio" at bounding box center [85, 134] width 127 height 27
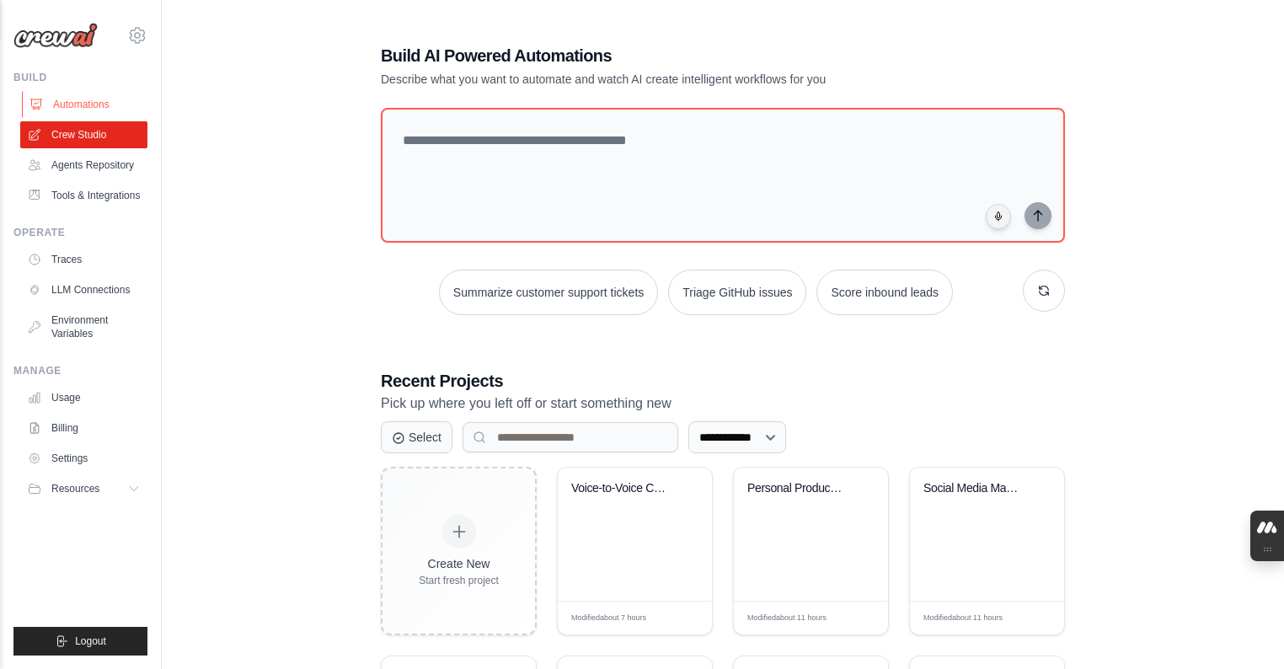
click at [63, 110] on link "Automations" at bounding box center [85, 104] width 127 height 27
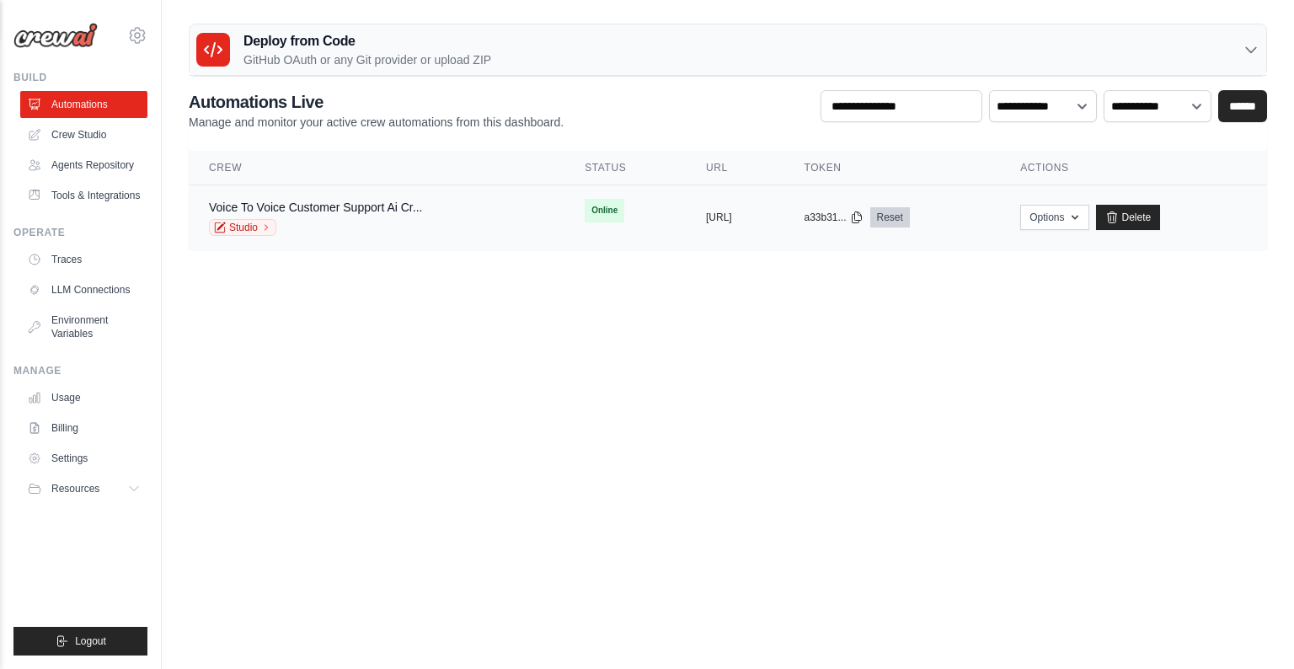
click at [910, 224] on link "Reset" at bounding box center [890, 217] width 40 height 20
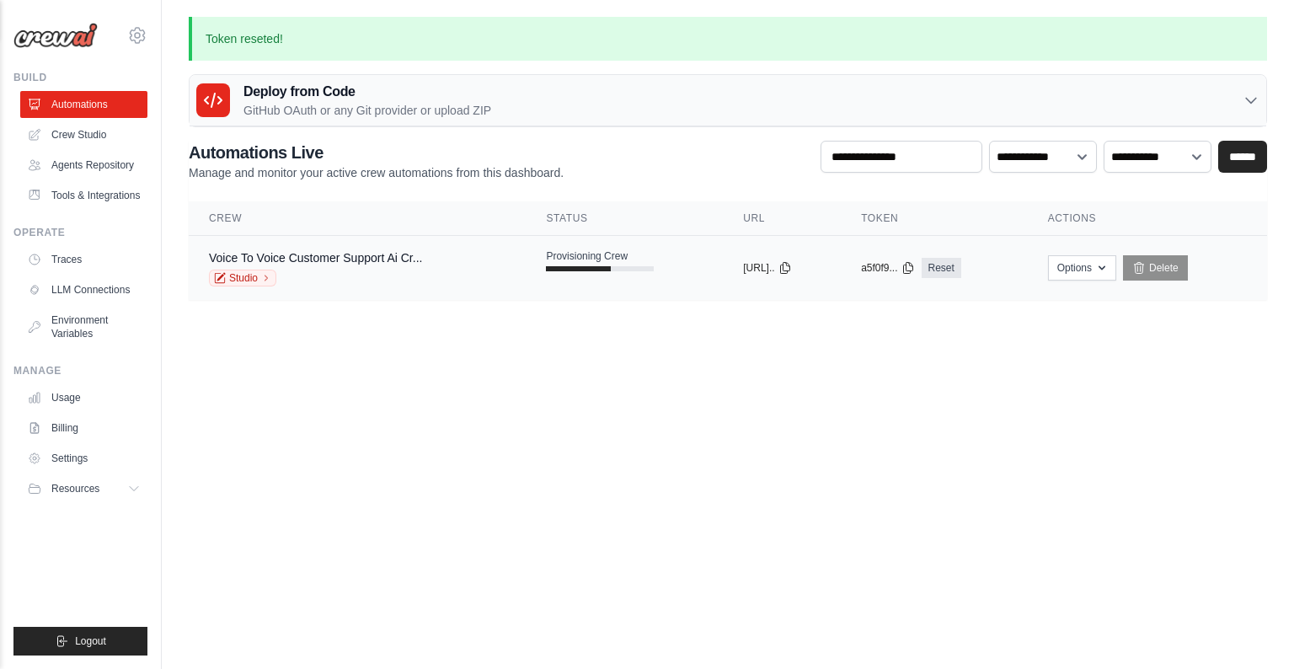
click at [279, 270] on div "Studio" at bounding box center [315, 278] width 213 height 17
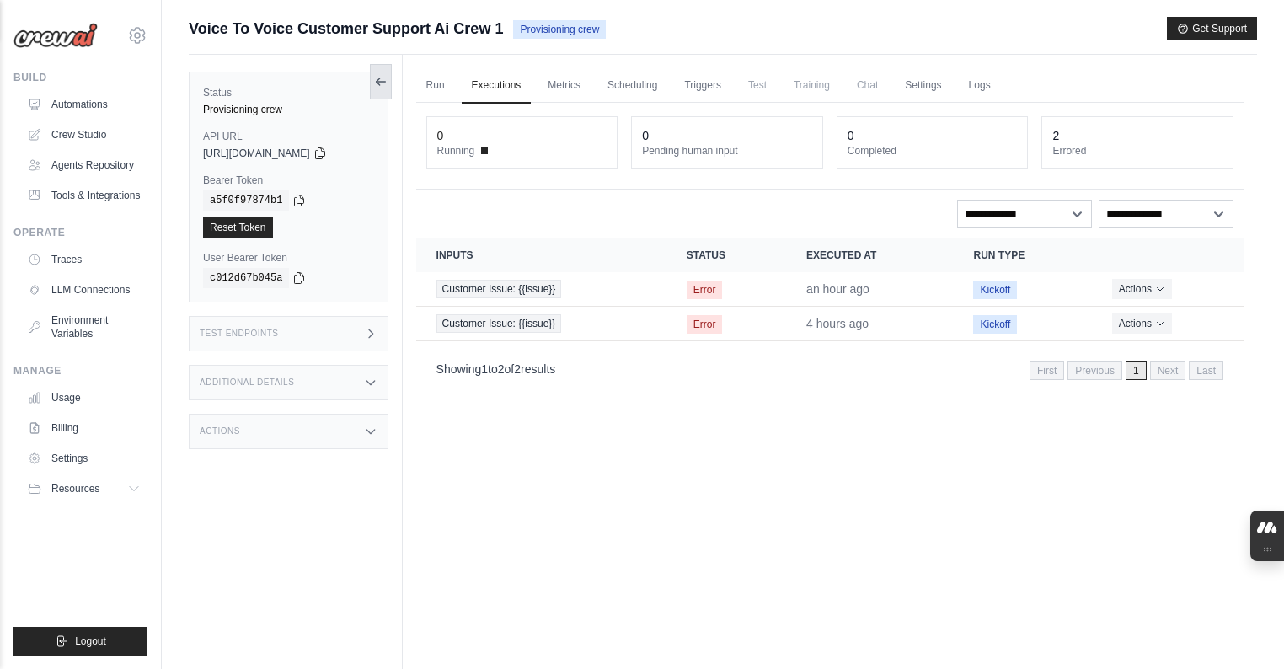
click at [381, 87] on icon at bounding box center [380, 81] width 13 height 13
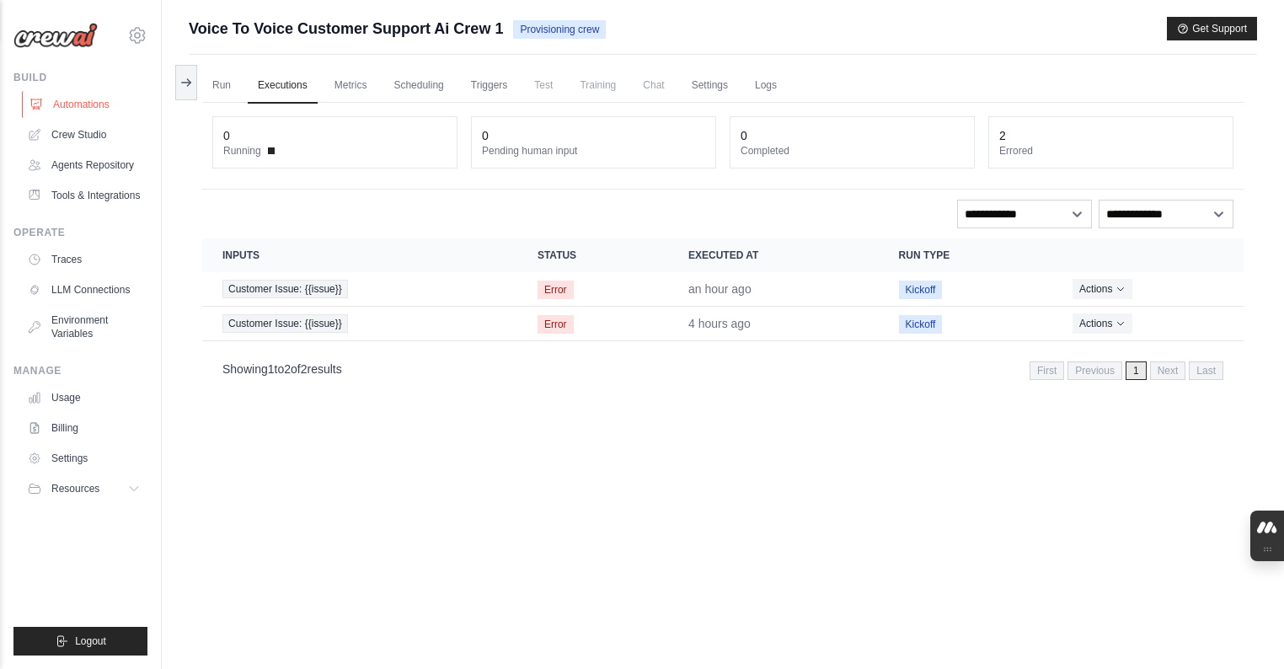
click at [127, 99] on link "Automations" at bounding box center [85, 104] width 127 height 27
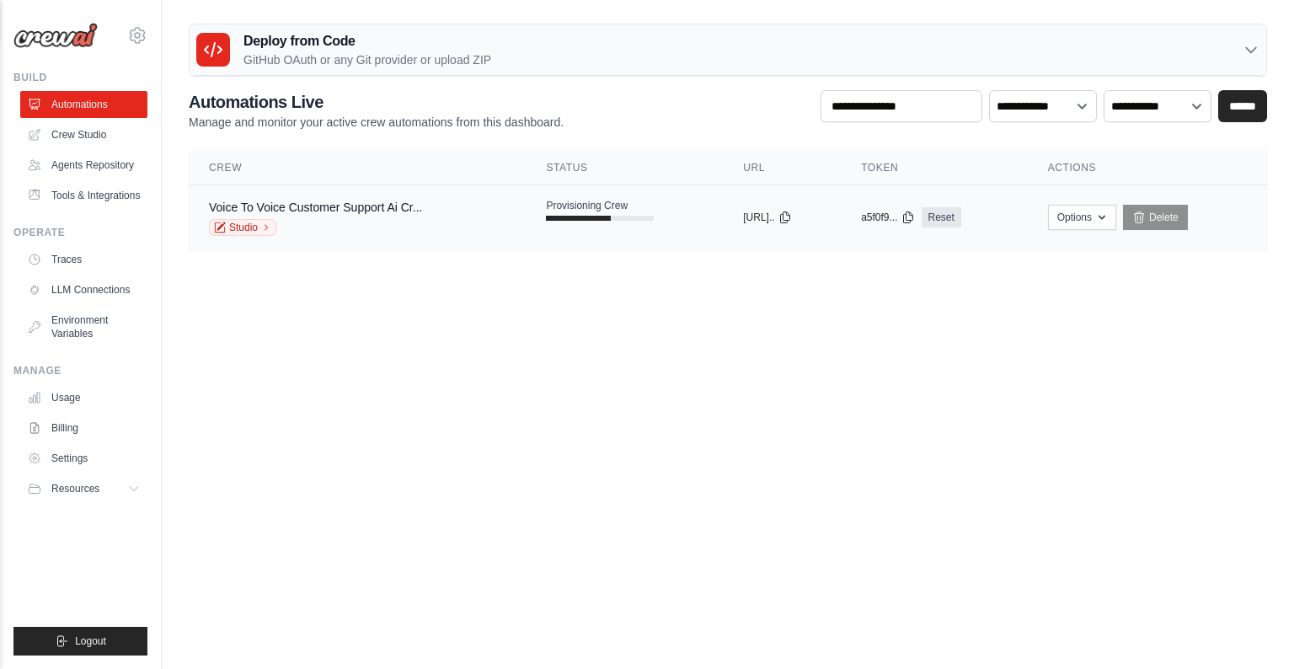
click at [535, 216] on td "Provisioning Crew" at bounding box center [624, 209] width 197 height 49
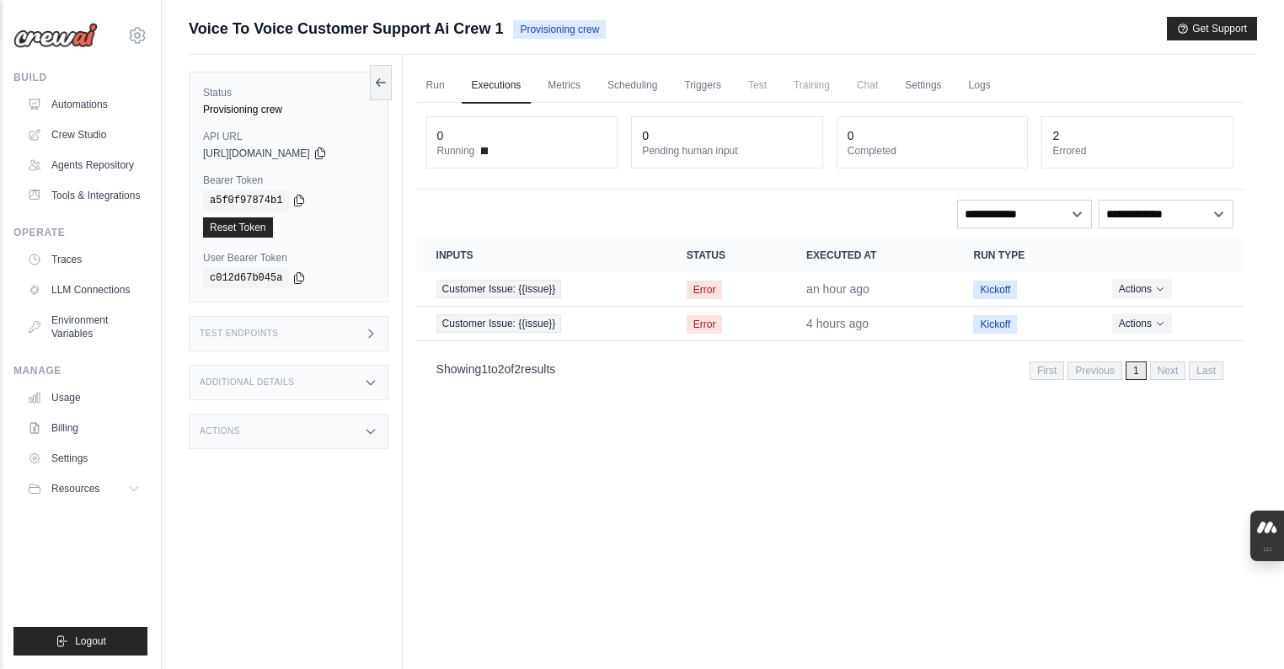
click at [372, 325] on div "Test Endpoints" at bounding box center [289, 333] width 200 height 35
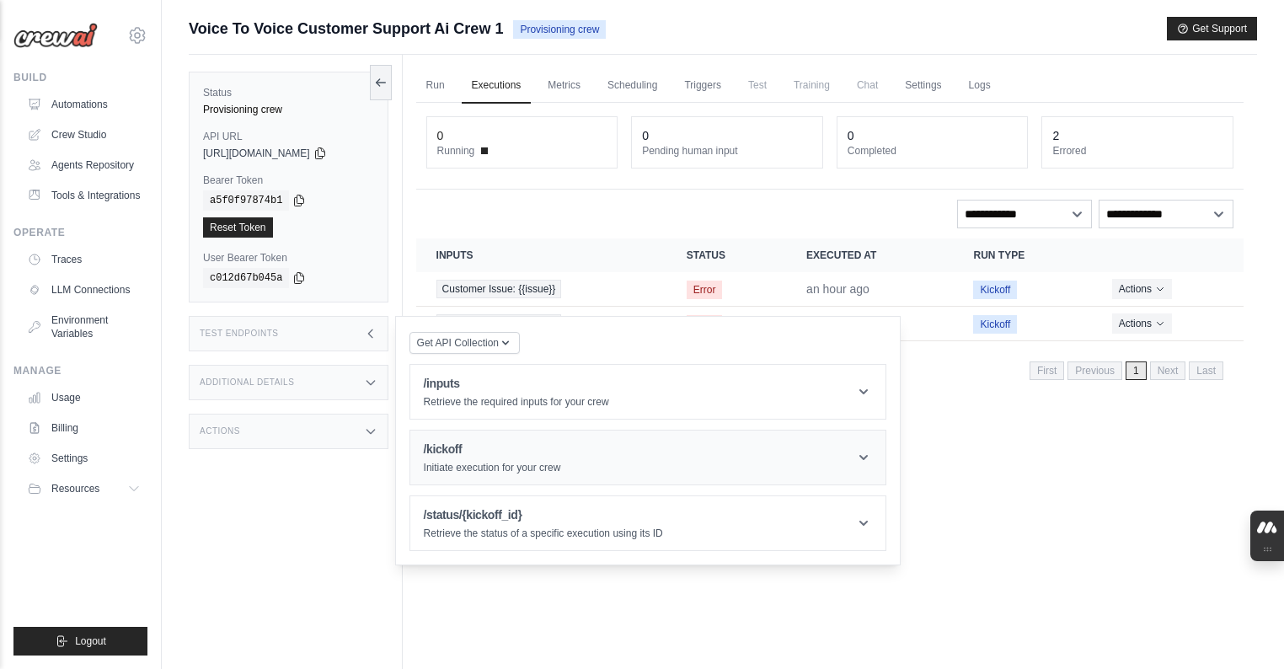
click at [588, 440] on header "/kickoff Initiate execution for your crew" at bounding box center [647, 457] width 475 height 54
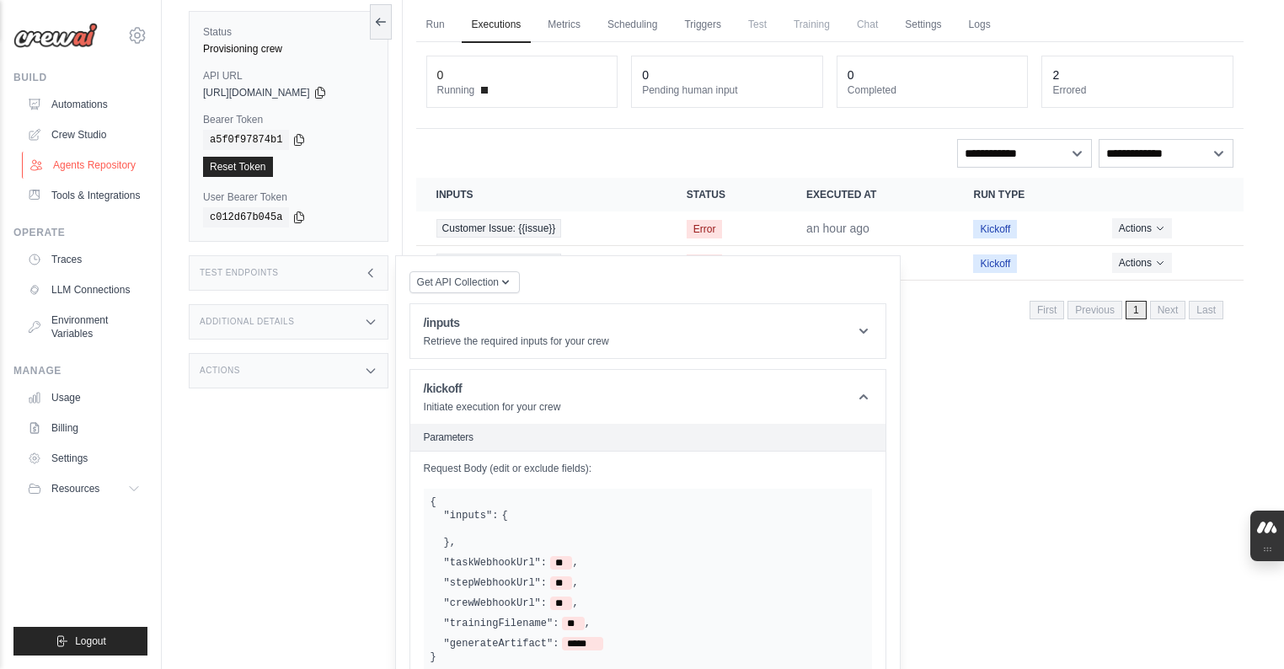
scroll to position [69, 0]
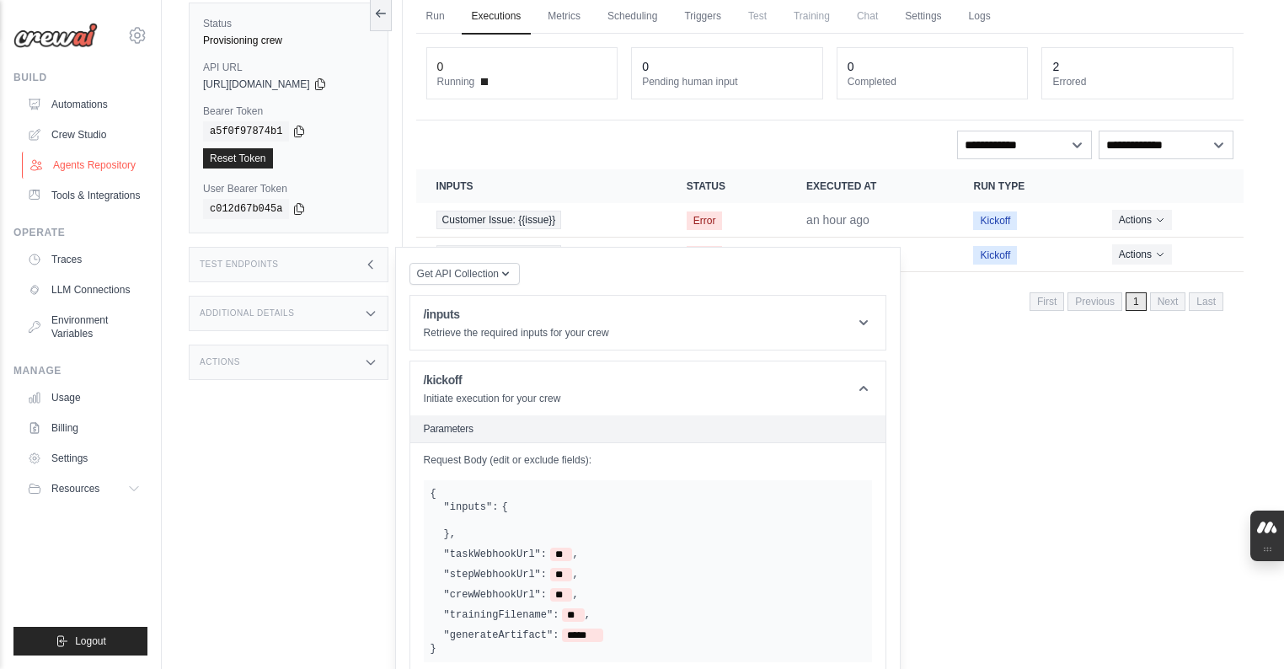
click at [76, 172] on link "Agents Repository" at bounding box center [85, 165] width 127 height 27
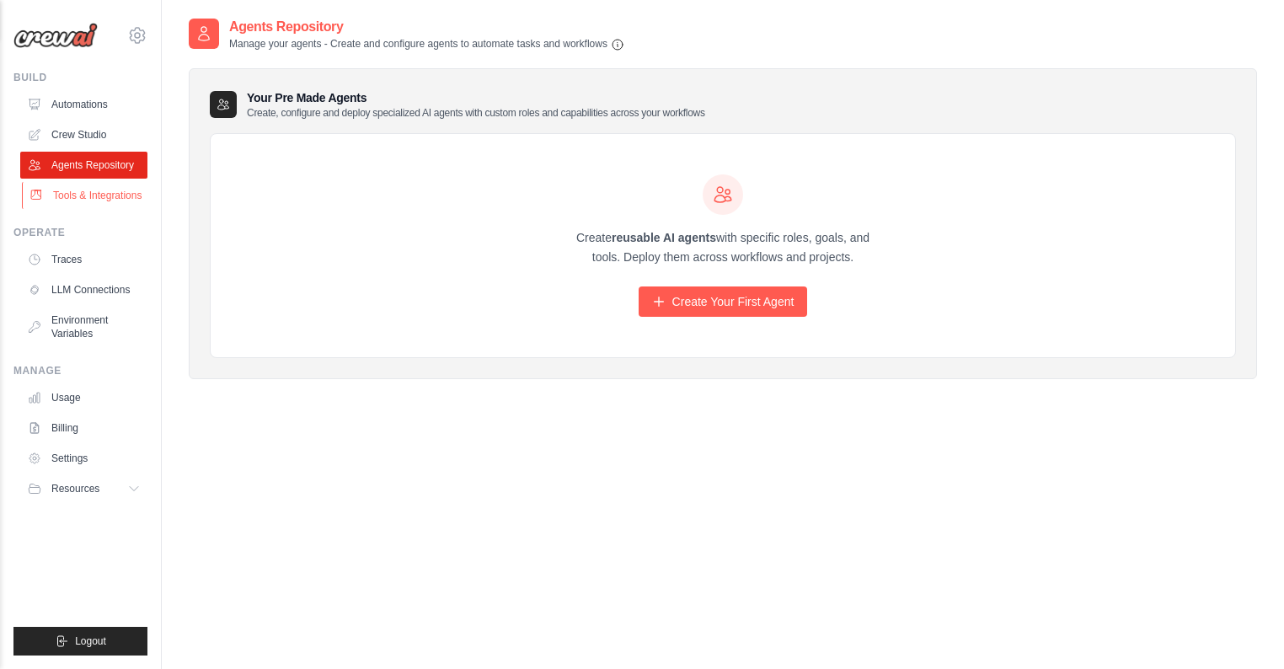
click at [49, 190] on link "Tools & Integrations" at bounding box center [85, 195] width 127 height 27
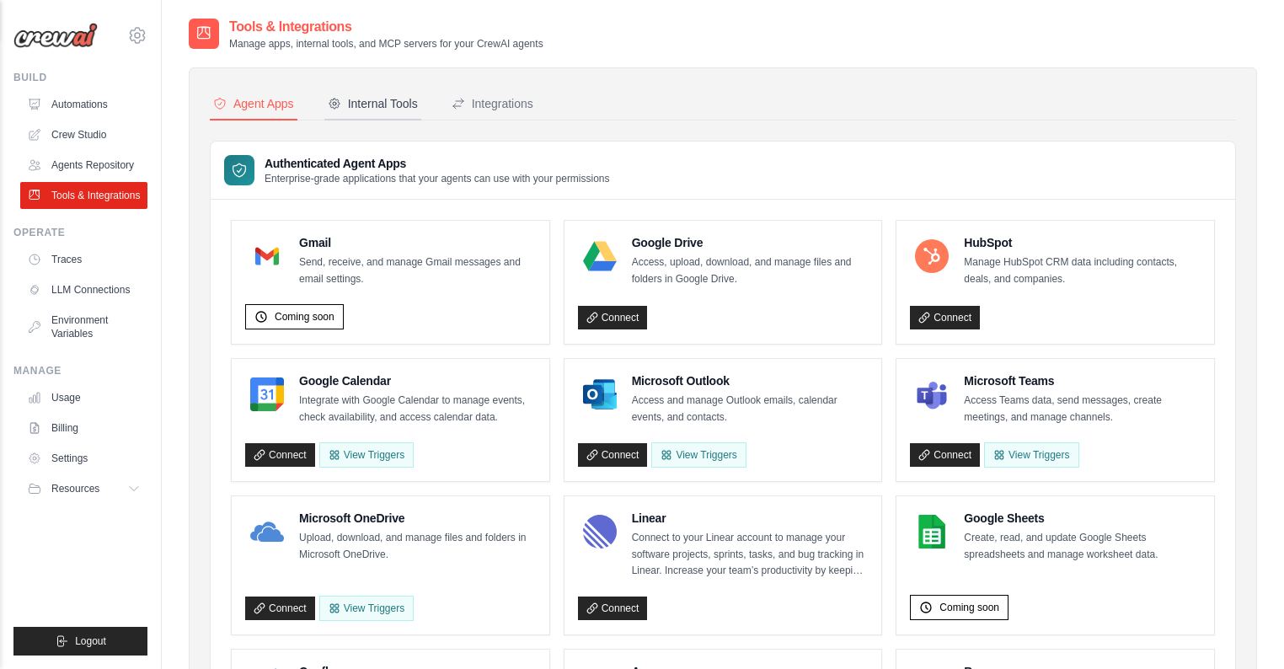
click at [339, 116] on button "Internal Tools" at bounding box center [372, 104] width 97 height 32
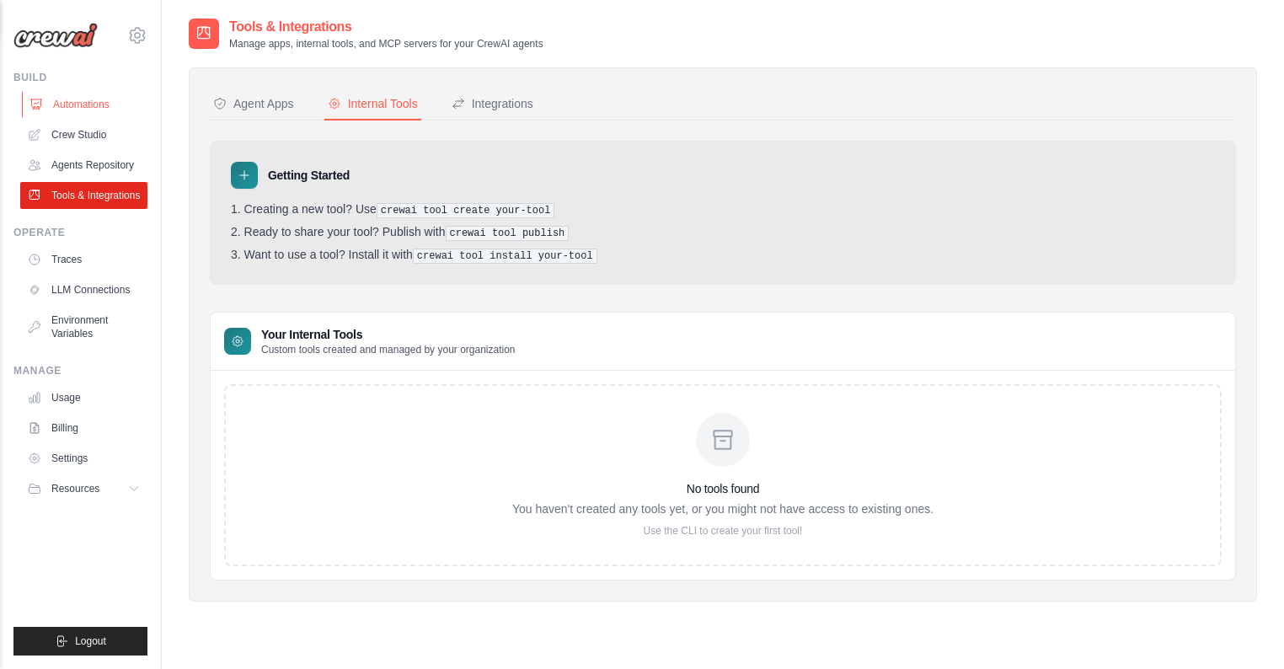
click at [123, 114] on link "Automations" at bounding box center [85, 104] width 127 height 27
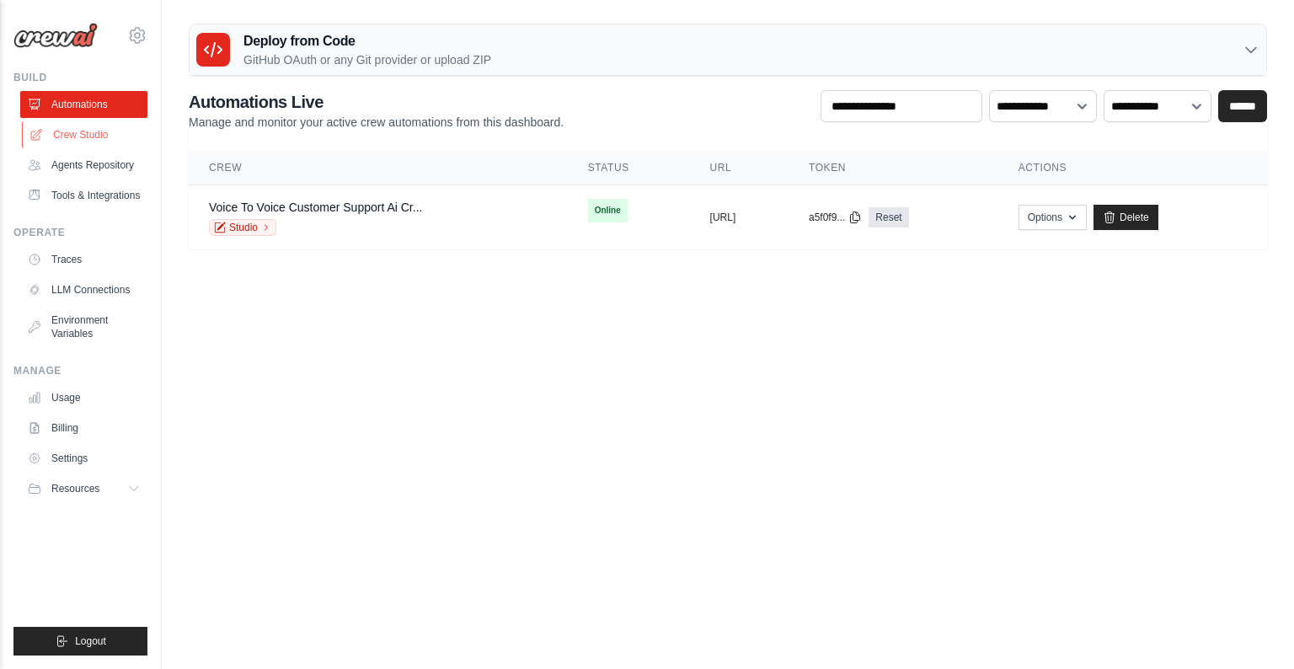
click at [61, 145] on link "Crew Studio" at bounding box center [85, 134] width 127 height 27
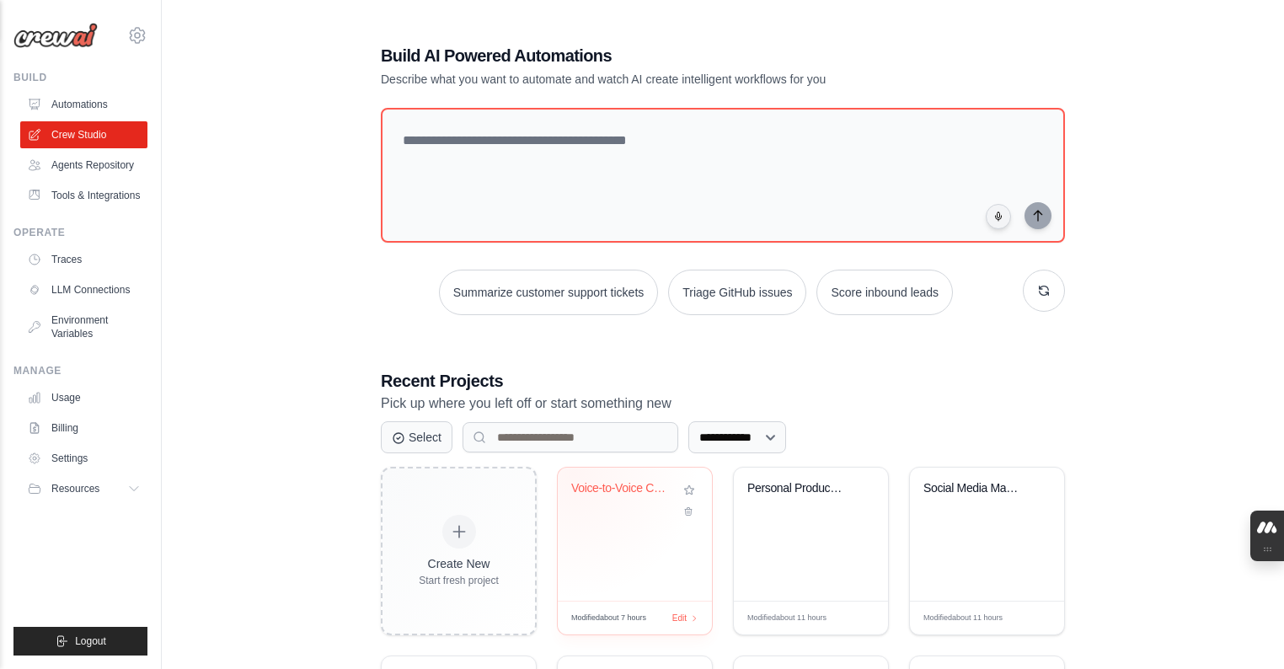
click at [573, 471] on div "Voice-to-Voice Customer Support AI ..." at bounding box center [635, 533] width 154 height 133
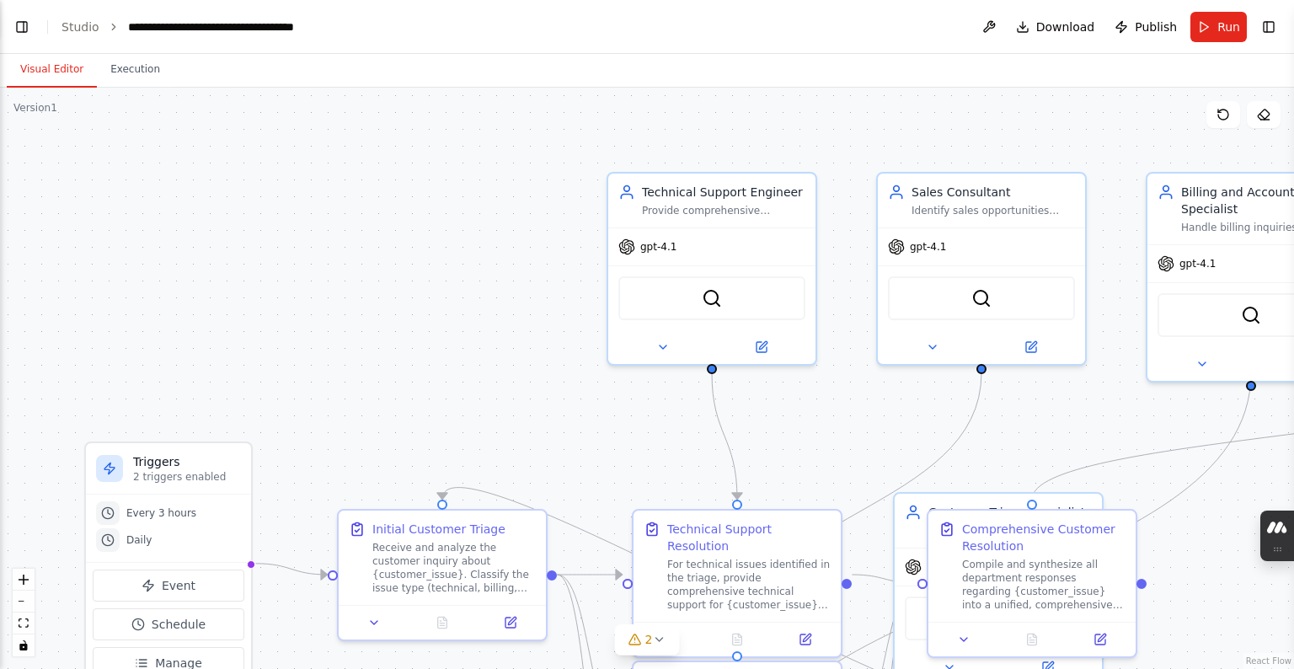
scroll to position [3462, 0]
click at [522, 542] on div "Receive and analyze the customer inquiry about {customer_issue}. Classify the i…" at bounding box center [453, 564] width 163 height 54
click at [492, 536] on div "Initial Customer Triage Receive and analyze the customer inquiry about {custome…" at bounding box center [453, 554] width 163 height 74
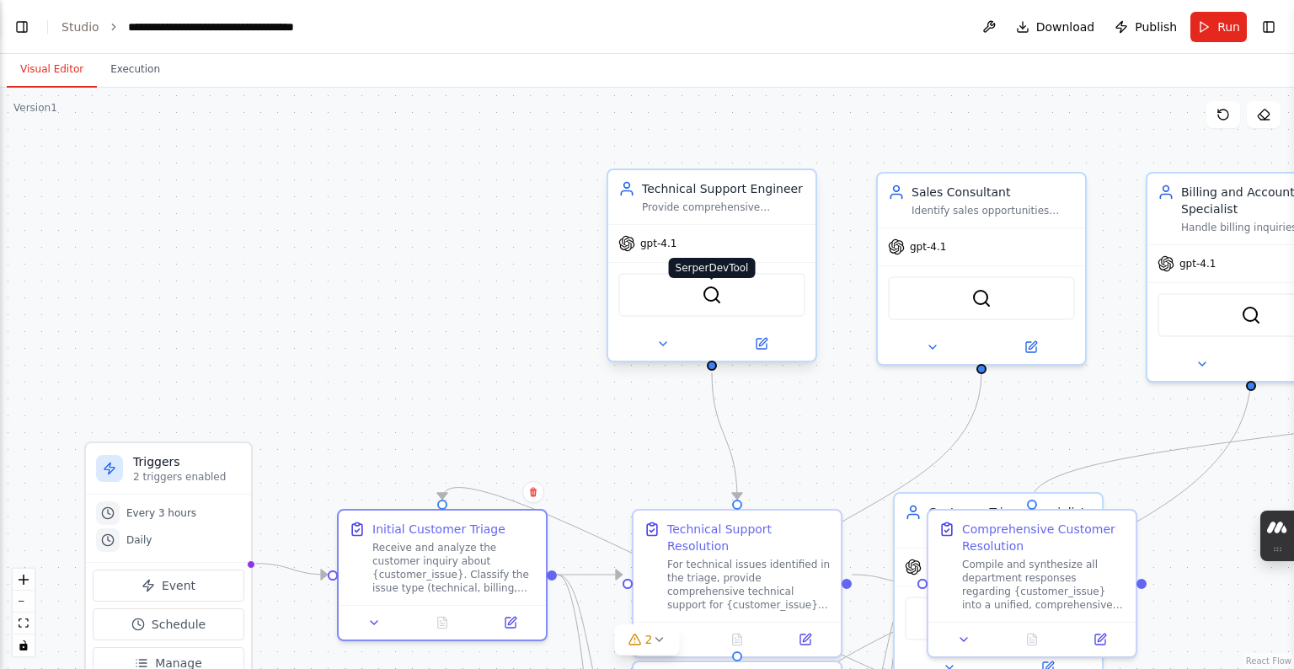
click at [708, 300] on img at bounding box center [712, 295] width 20 height 20
click at [909, 298] on div "SerperDevTool" at bounding box center [981, 295] width 187 height 44
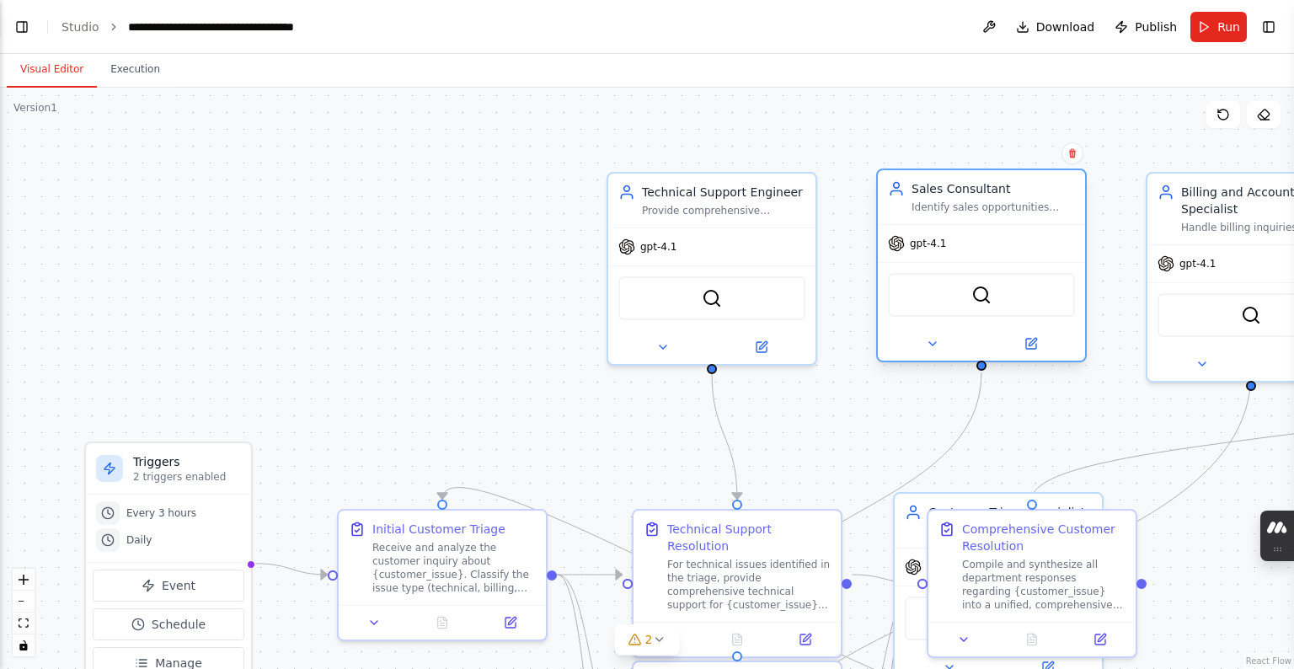
click at [909, 298] on div "SerperDevTool" at bounding box center [981, 295] width 187 height 44
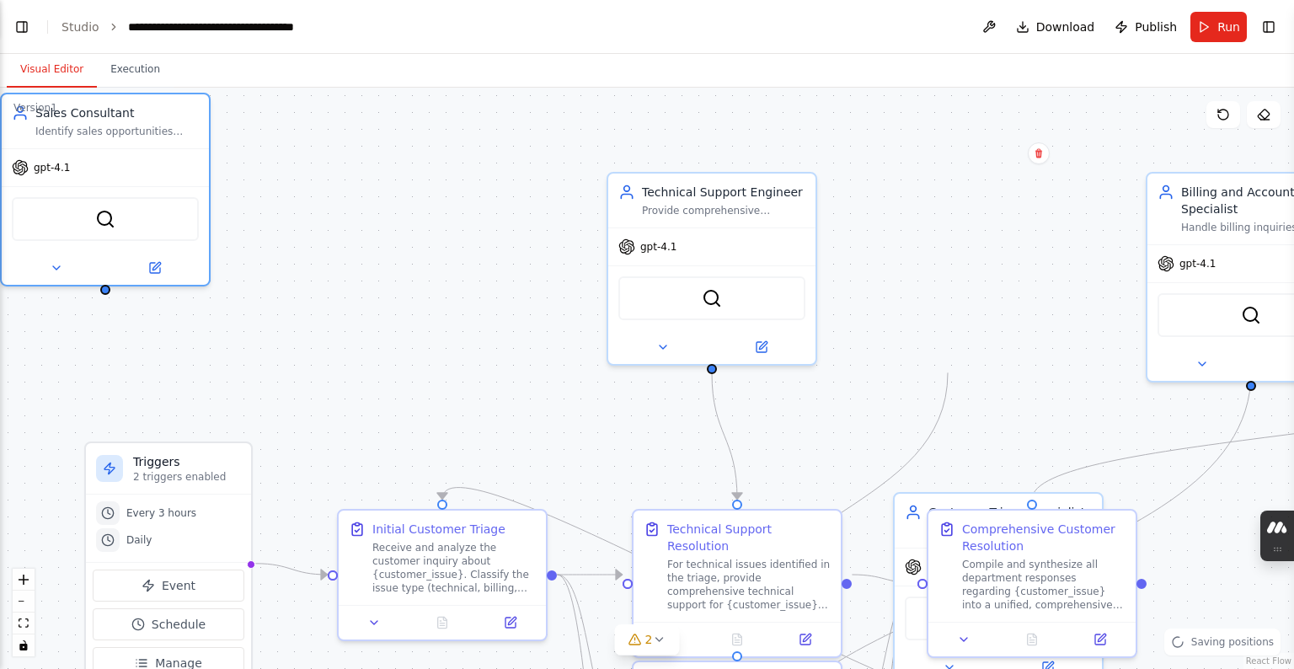
drag, startPoint x: 874, startPoint y: 302, endPoint x: 860, endPoint y: 305, distance: 14.5
click at [860, 305] on div ".deletable-edge-delete-btn { width: 20px; height: 20px; border: 0px solid #ffff…" at bounding box center [647, 378] width 1294 height 581
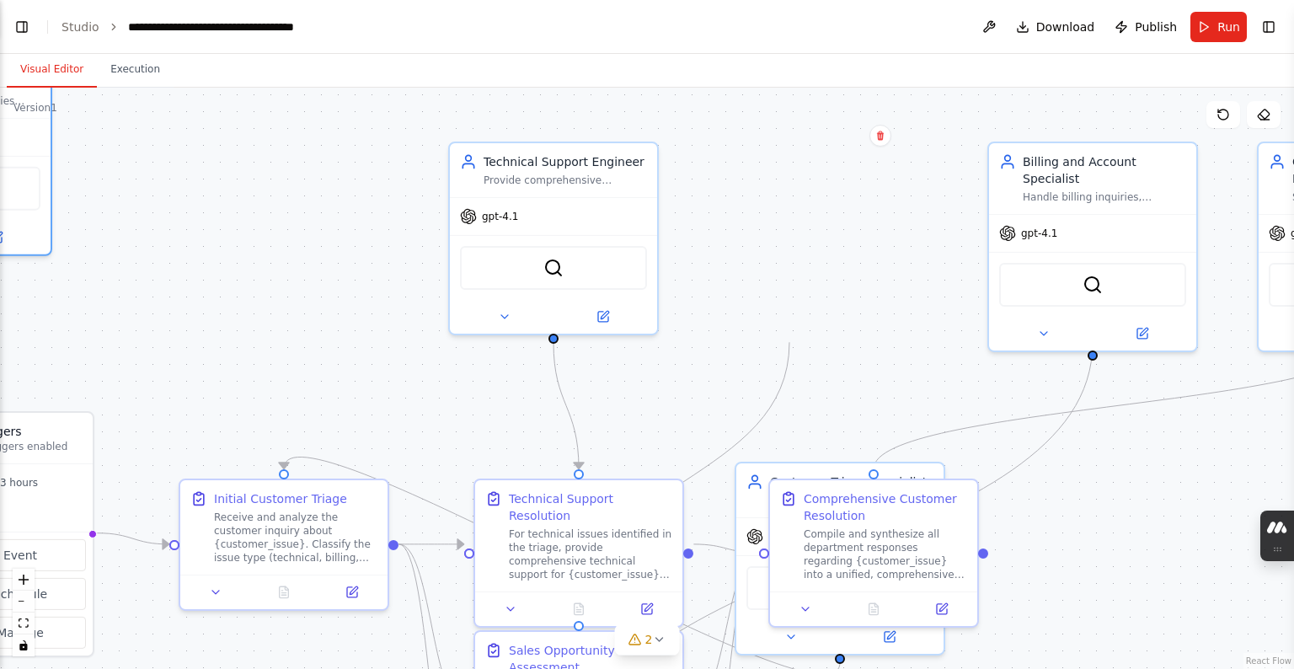
drag, startPoint x: 806, startPoint y: 318, endPoint x: 697, endPoint y: 287, distance: 113.8
click at [697, 287] on div ".deletable-edge-delete-btn { width: 20px; height: 20px; border: 0px solid #ffff…" at bounding box center [647, 365] width 1294 height 581
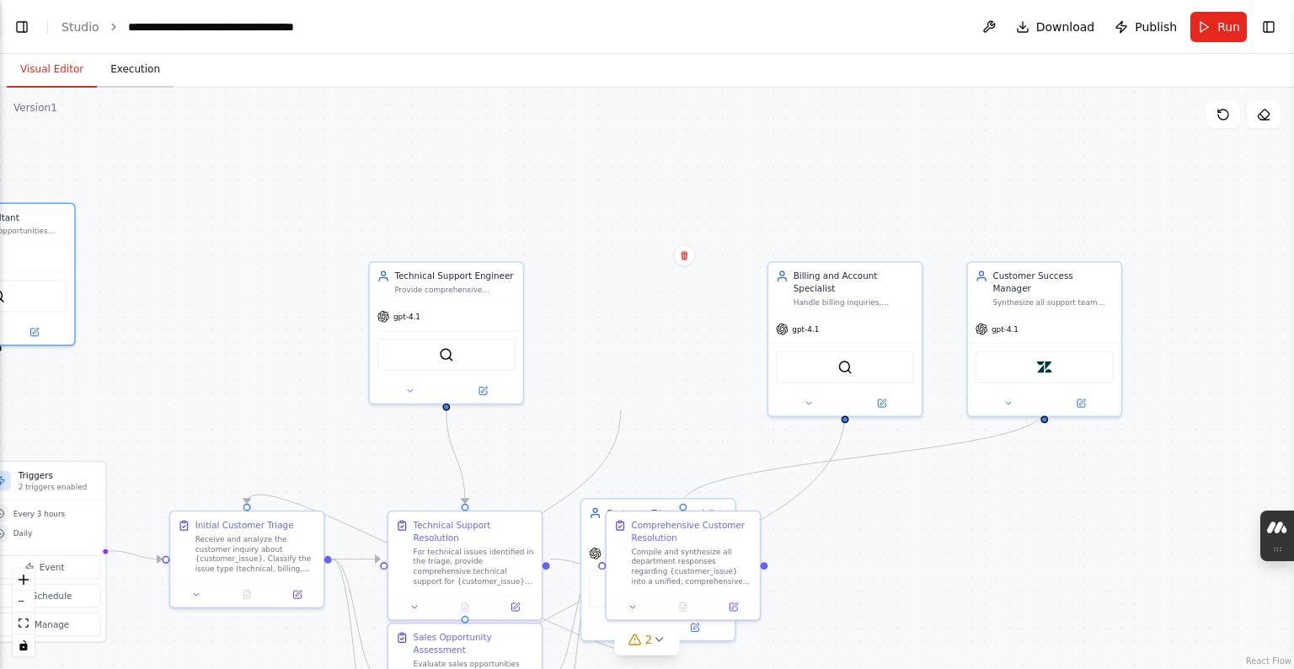
drag, startPoint x: 199, startPoint y: 81, endPoint x: 154, endPoint y: 69, distance: 46.2
click at [154, 69] on div "Visual Editor Execution" at bounding box center [647, 71] width 1294 height 34
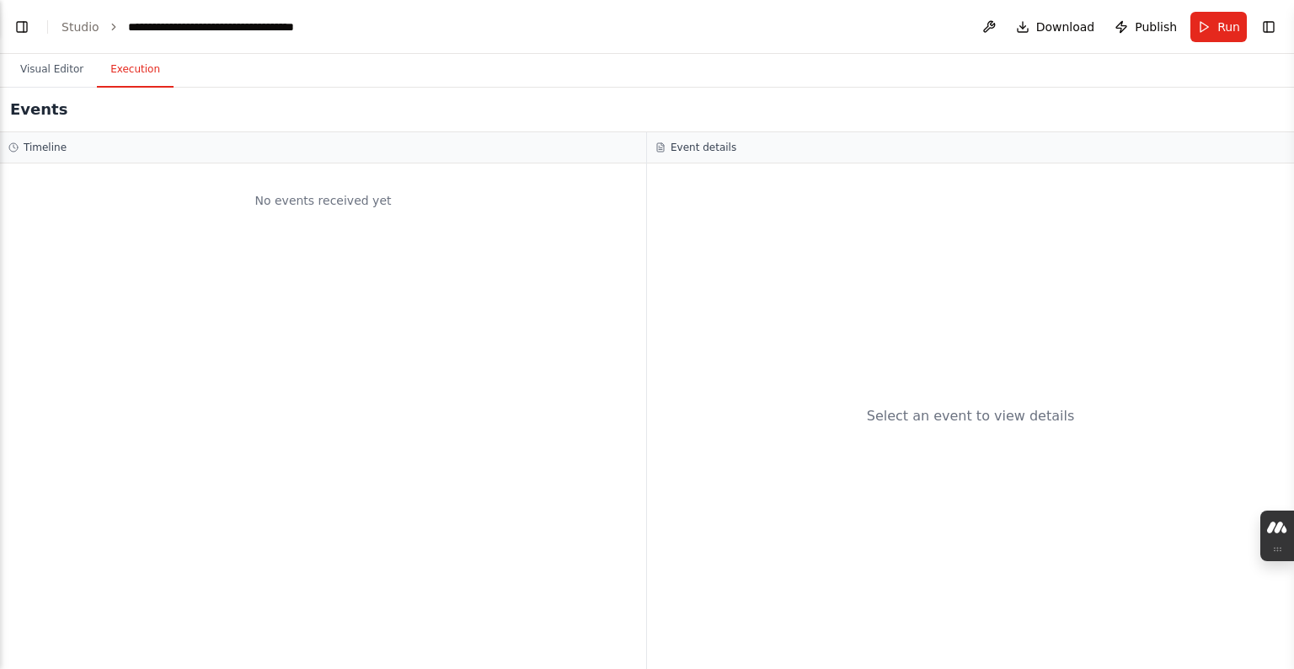
click at [154, 69] on button "Execution" at bounding box center [135, 69] width 77 height 35
drag, startPoint x: 154, startPoint y: 69, endPoint x: 301, endPoint y: 227, distance: 215.1
click at [290, 223] on div "Visual Editor Execution Version 1 Show Tools Hide Agents .deletable-edge-delete…" at bounding box center [647, 361] width 1294 height 615
drag, startPoint x: 562, startPoint y: 219, endPoint x: 579, endPoint y: 216, distance: 18.0
click at [570, 216] on div "No events received yet" at bounding box center [322, 200] width 629 height 57
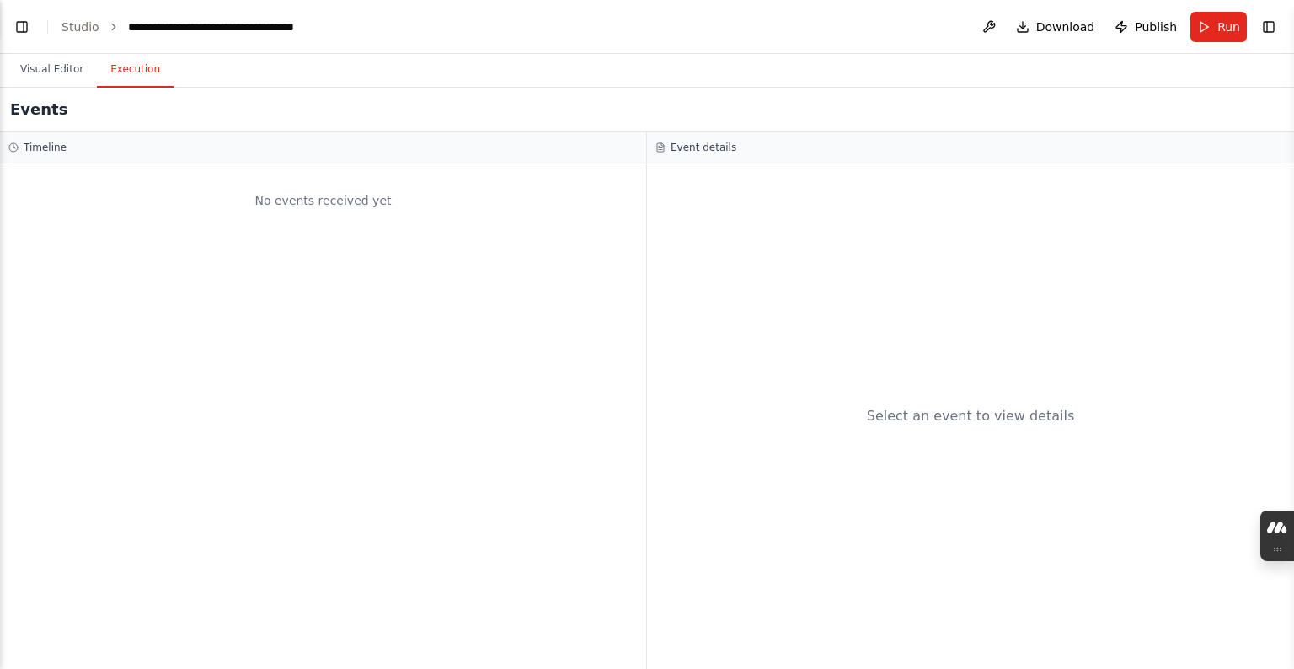
drag, startPoint x: 654, startPoint y: 212, endPoint x: 665, endPoint y: 215, distance: 12.1
click at [665, 215] on div "Select an event to view details" at bounding box center [970, 415] width 647 height 505
drag, startPoint x: 966, startPoint y: 141, endPoint x: 991, endPoint y: 120, distance: 32.4
click at [990, 126] on div "Events Timeline No events received yet Event details Select an event to view de…" at bounding box center [647, 378] width 1294 height 581
click at [990, 19] on button at bounding box center [988, 27] width 27 height 30
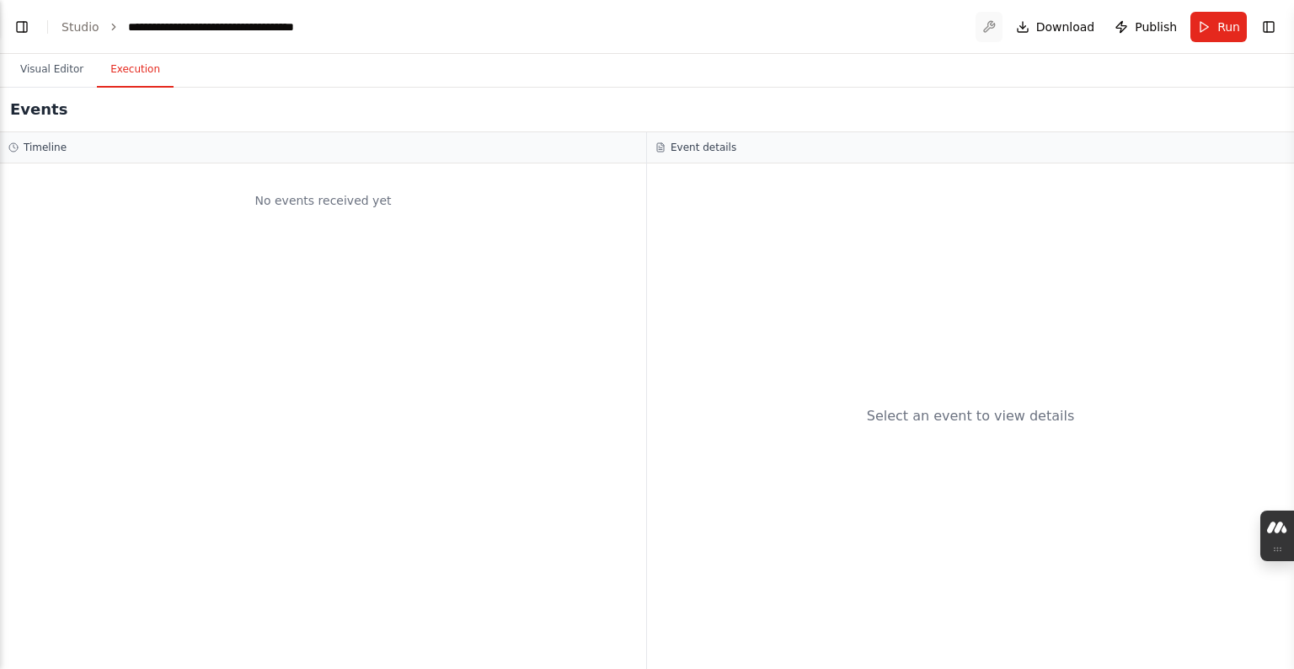
click at [990, 19] on div at bounding box center [988, 27] width 27 height 30
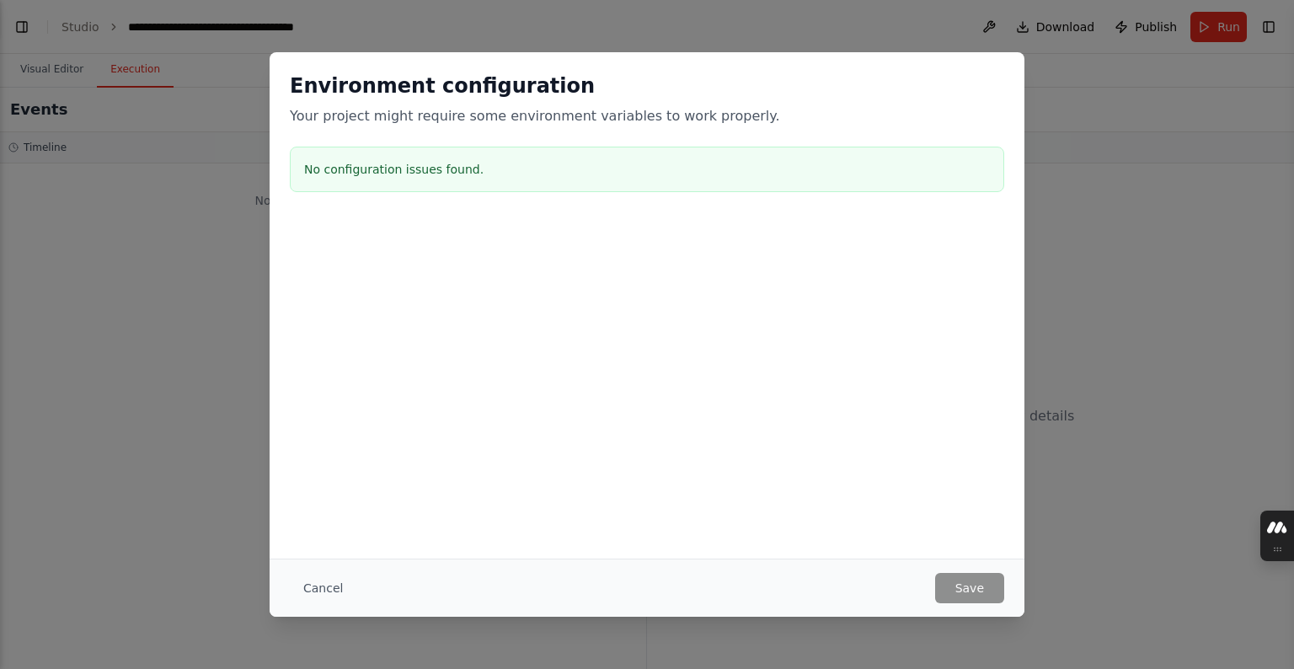
click at [990, 19] on div "Environment configuration Your project might require some environment variables…" at bounding box center [647, 334] width 1294 height 669
drag, startPoint x: 931, startPoint y: 14, endPoint x: 909, endPoint y: 19, distance: 22.5
click at [909, 19] on div "Environment configuration Your project might require some environment variables…" at bounding box center [647, 334] width 1294 height 669
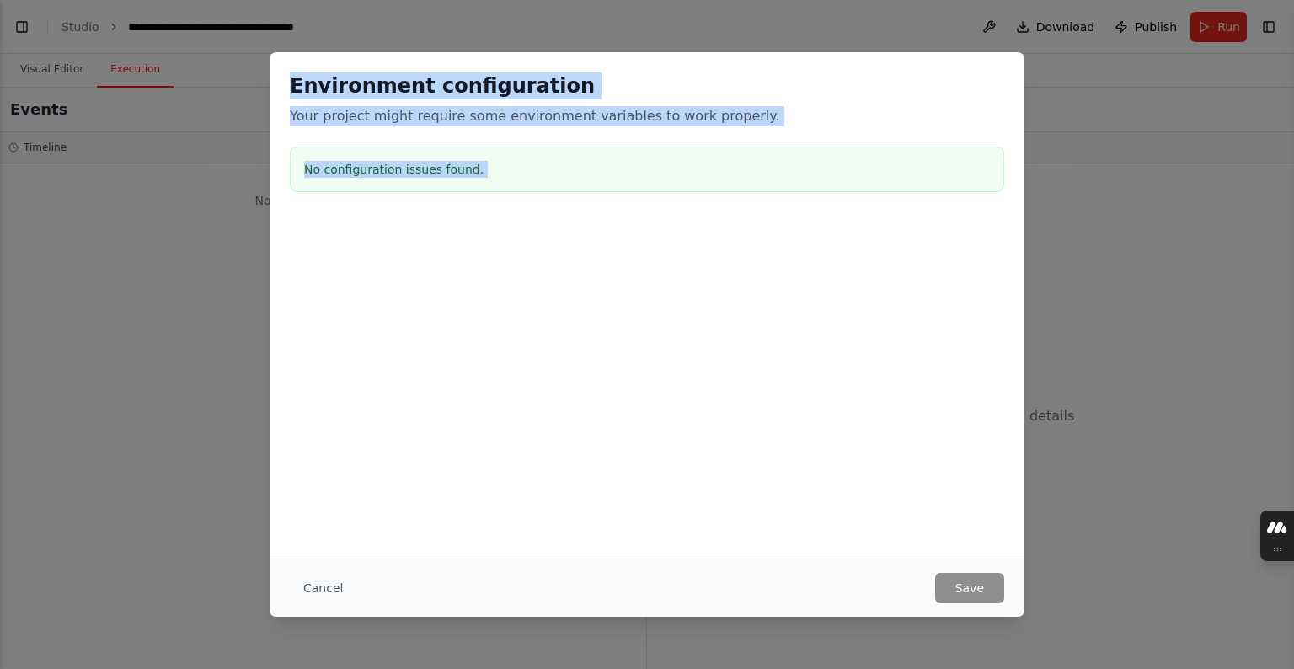
drag, startPoint x: 823, startPoint y: 18, endPoint x: 771, endPoint y: 226, distance: 214.5
click at [771, 226] on div "Environment configuration Your project might require some environment variables…" at bounding box center [647, 334] width 1294 height 669
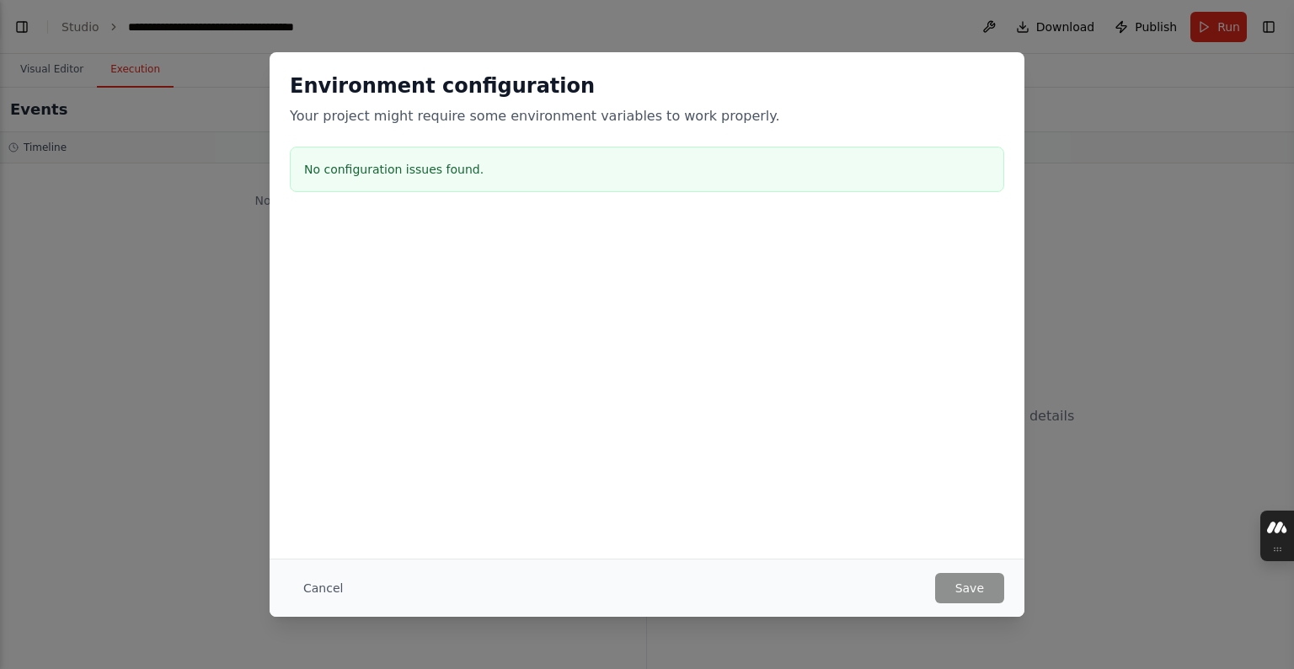
click at [769, 226] on div at bounding box center [647, 229] width 755 height 20
click at [962, 587] on div "Environment configuration Your project might require some environment variables…" at bounding box center [647, 334] width 755 height 564
drag, startPoint x: 762, startPoint y: 227, endPoint x: 611, endPoint y: 459, distance: 276.8
click at [672, 469] on div "Environment configuration Your project might require some environment variables…" at bounding box center [647, 334] width 755 height 564
click at [323, 583] on button "Cancel" at bounding box center [323, 588] width 67 height 30
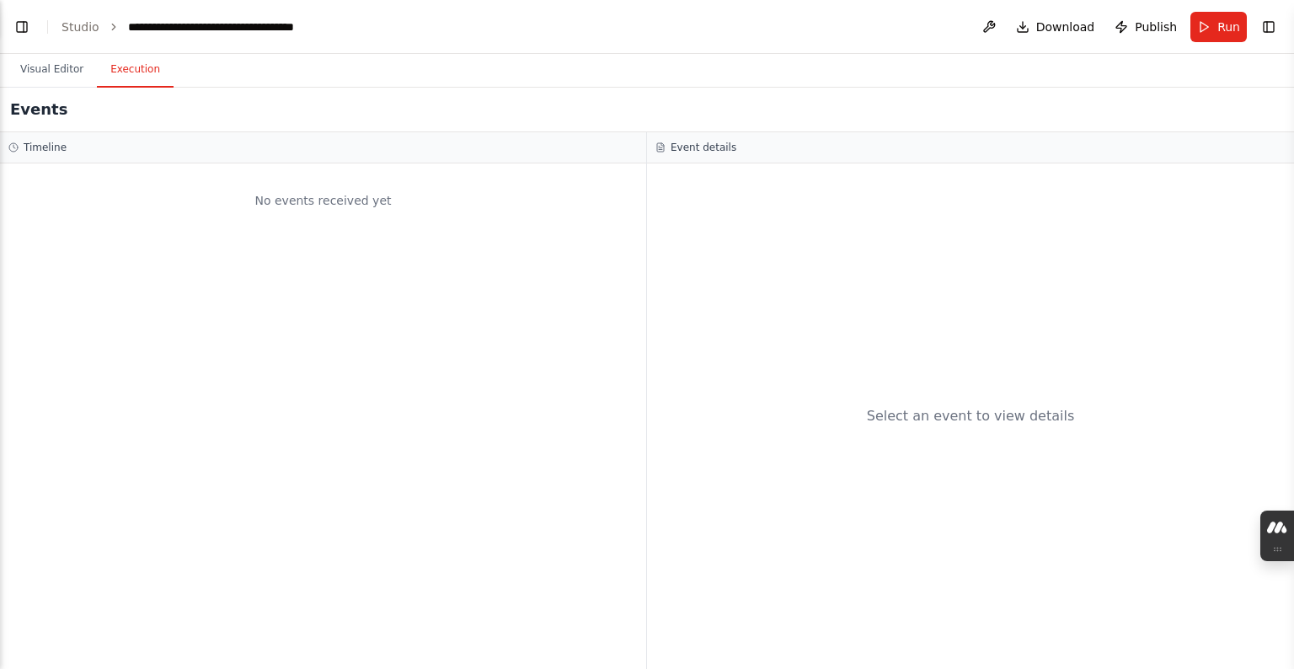
drag, startPoint x: 371, startPoint y: 278, endPoint x: 53, endPoint y: 638, distance: 480.3
